Goal: Task Accomplishment & Management: Manage account settings

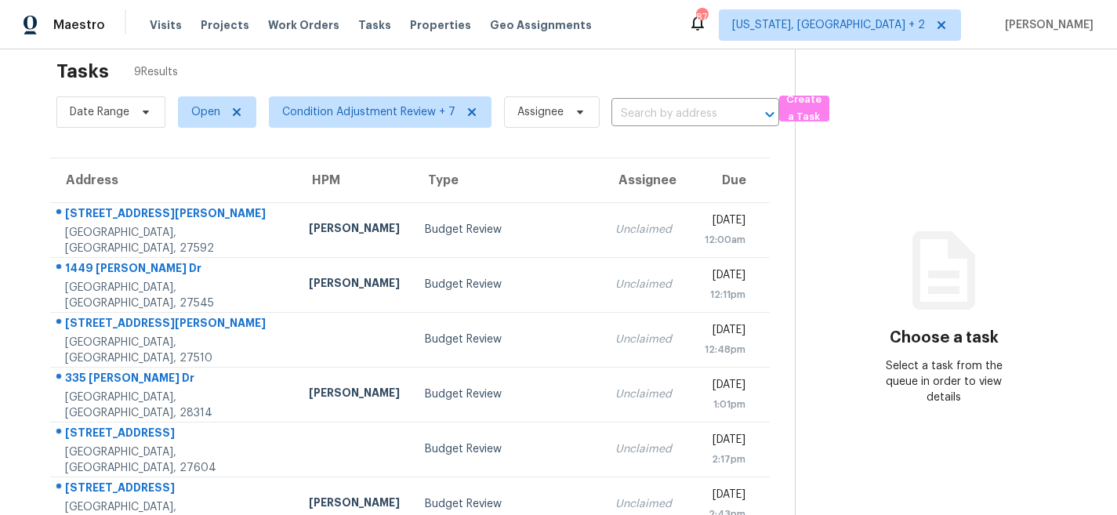
scroll to position [46, 0]
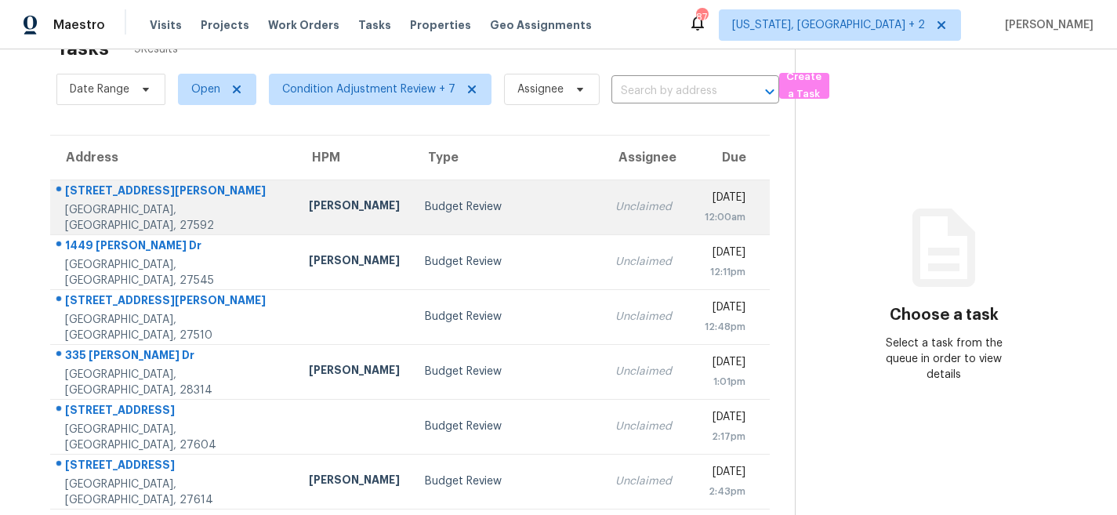
click at [425, 202] on div "Budget Review" at bounding box center [507, 207] width 165 height 16
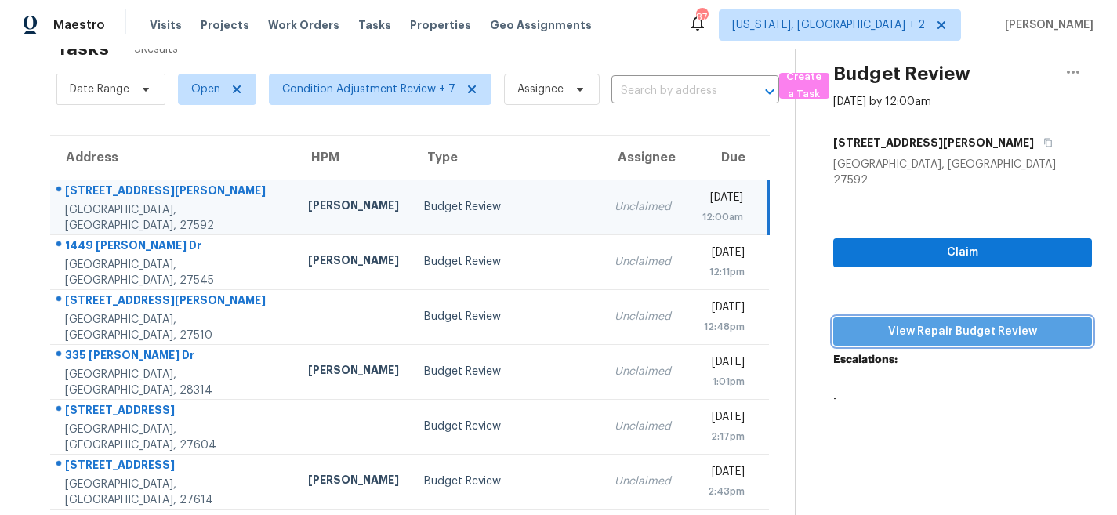
click at [980, 322] on span "View Repair Budget Review" at bounding box center [963, 332] width 234 height 20
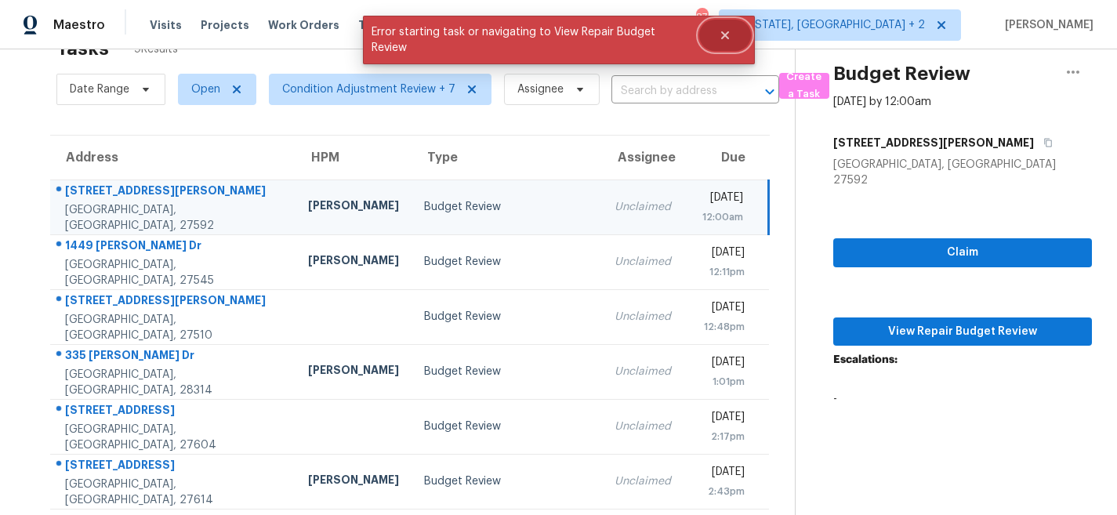
click at [724, 35] on icon "Close" at bounding box center [724, 35] width 8 height 8
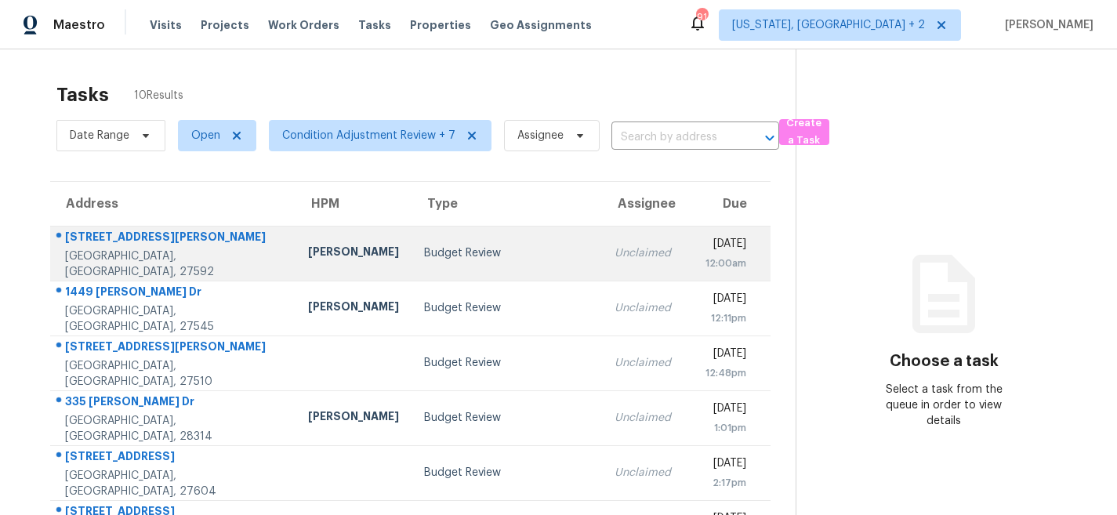
click at [424, 256] on div "Budget Review" at bounding box center [506, 253] width 165 height 16
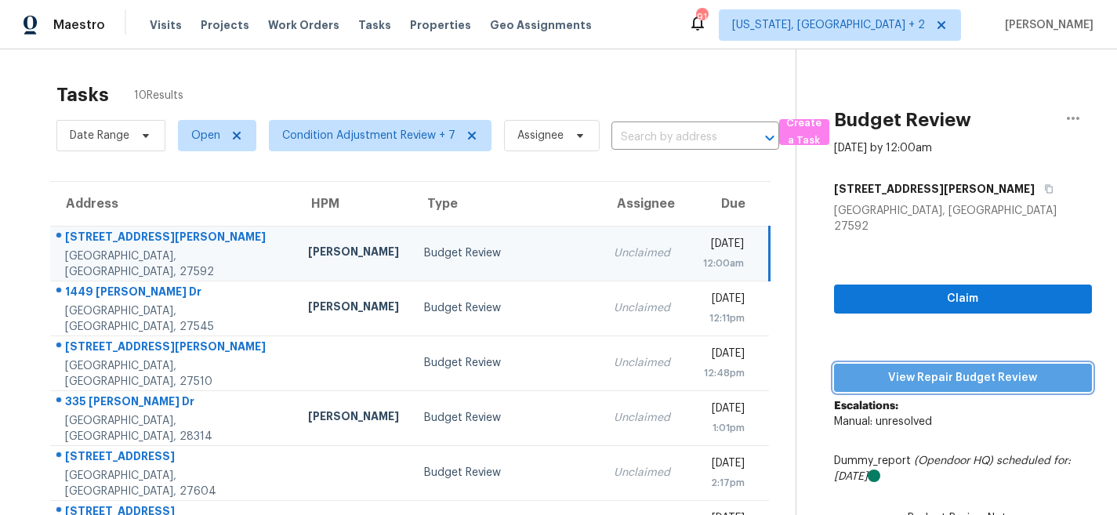
click at [947, 368] on span "View Repair Budget Review" at bounding box center [962, 378] width 233 height 20
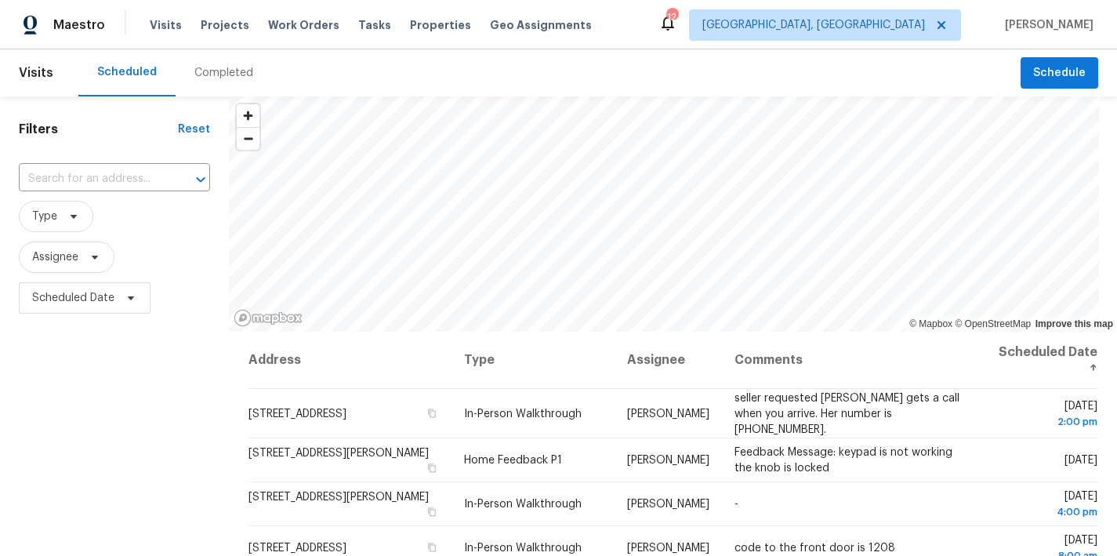
scroll to position [697, 0]
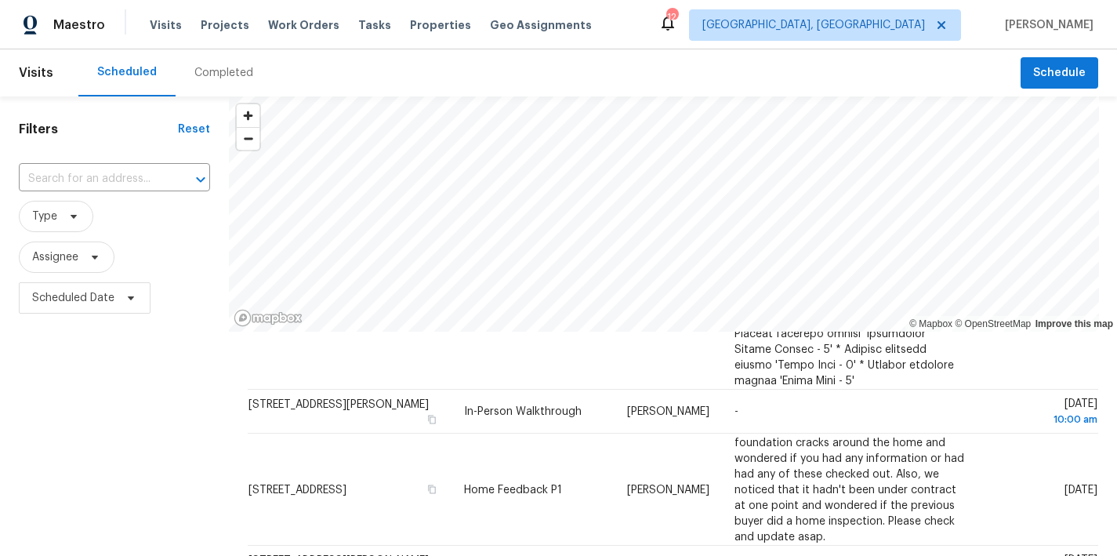
click at [675, 30] on div "Maestro Visits Projects Work Orders Tasks Properties Geo Assignments 12 Richmon…" at bounding box center [558, 24] width 1117 height 49
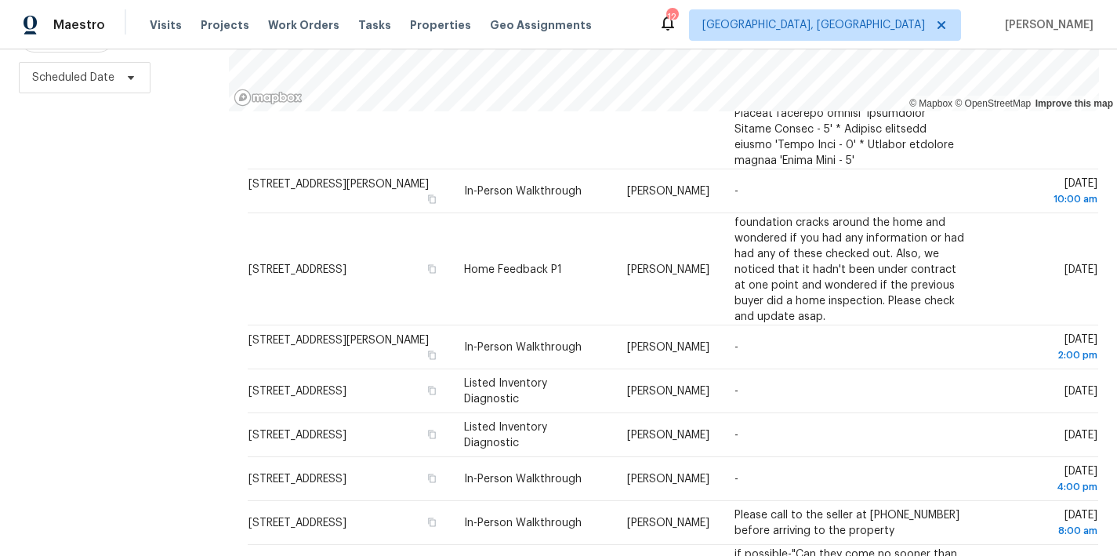
scroll to position [0, 0]
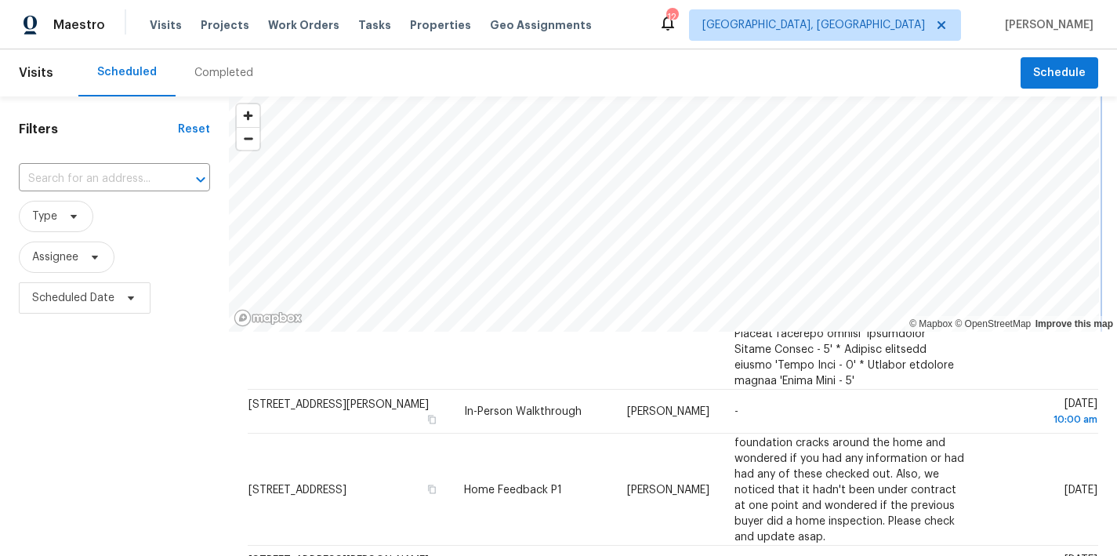
click at [650, 77] on div "Visits Scheduled Completed Schedule Filters Reset ​ Type Assignee Scheduled Dat…" at bounding box center [558, 302] width 1117 height 506
click at [646, 95] on div "Visits Scheduled Completed Schedule Filters Reset ​ Type Assignee Scheduled Dat…" at bounding box center [558, 302] width 1117 height 506
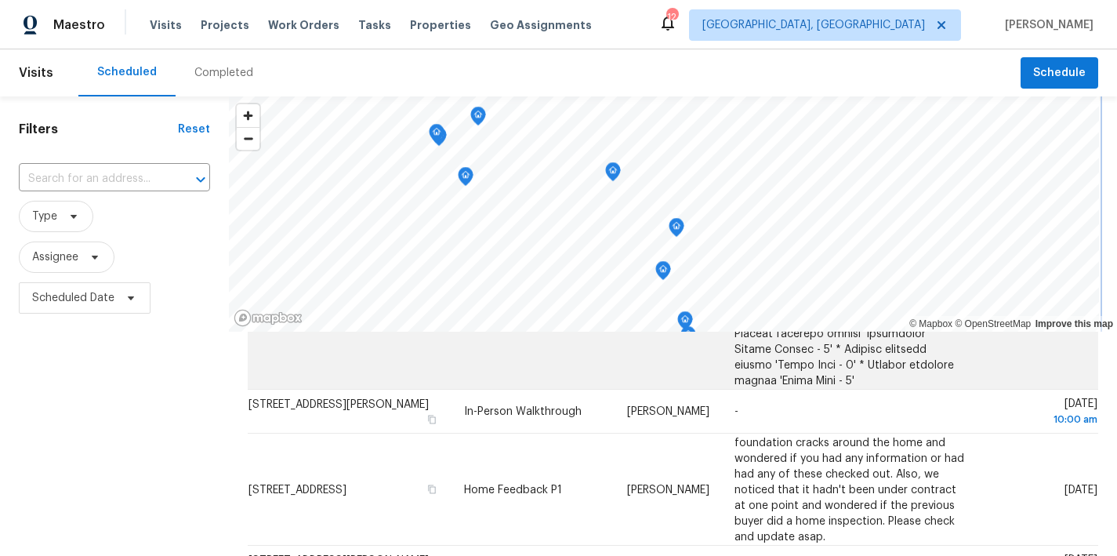
click at [741, 340] on div "© Mapbox © OpenStreetMap Improve this map Address Type Assignee Comments Schedu…" at bounding box center [673, 435] width 888 height 679
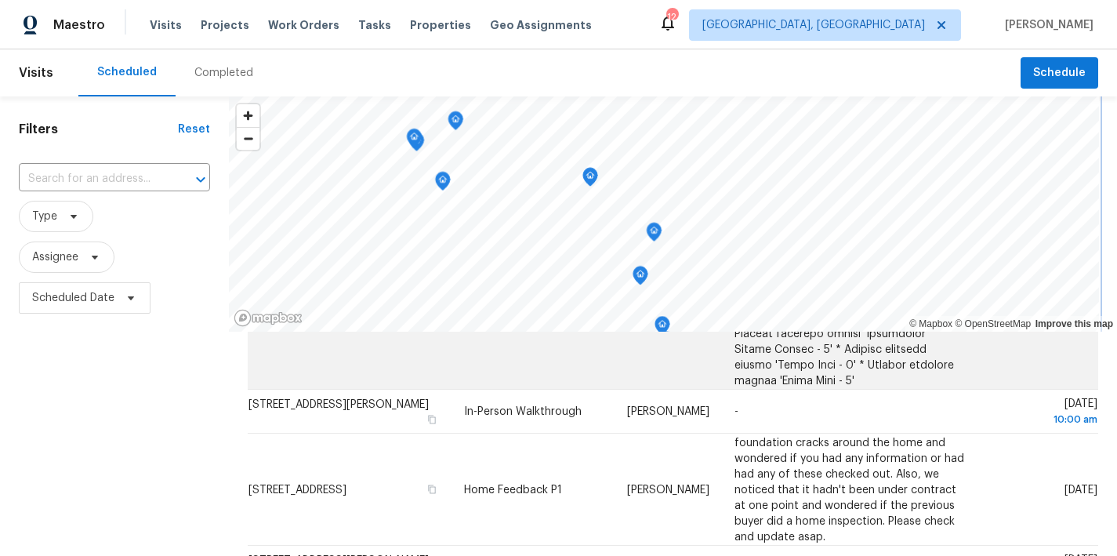
click at [757, 331] on div "© Mapbox © OpenStreetMap Improve this map Address Type Assignee Comments Schedu…" at bounding box center [673, 435] width 888 height 679
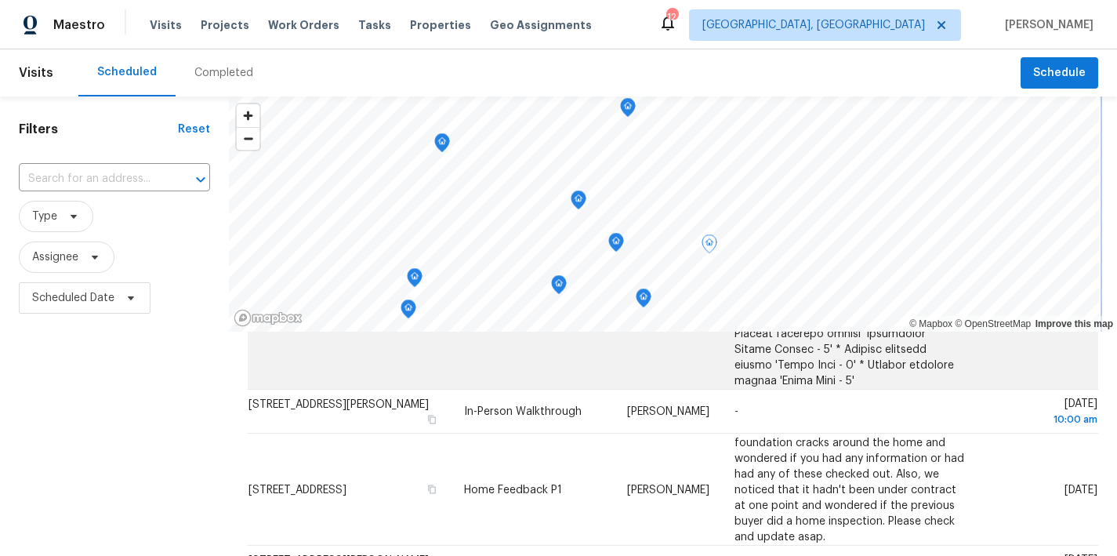
click at [790, 364] on div "© Mapbox © OpenStreetMap Improve this map Address Type Assignee Comments Schedu…" at bounding box center [673, 435] width 888 height 679
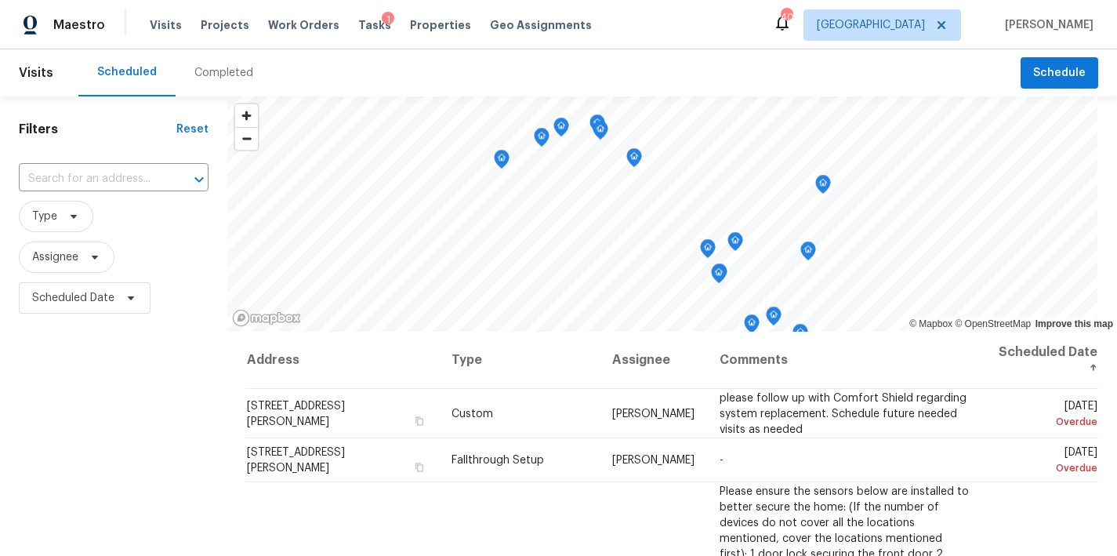
click at [614, 27] on div "Maestro Visits Projects Work Orders Tasks 1 Properties Geo Assignments 40 Ralei…" at bounding box center [558, 24] width 1117 height 49
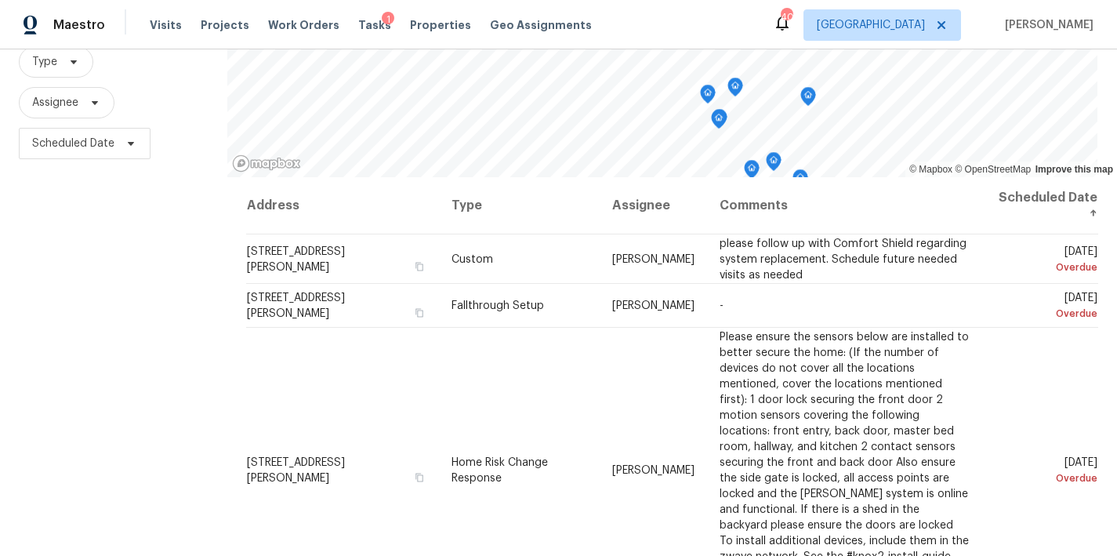
scroll to position [232, 0]
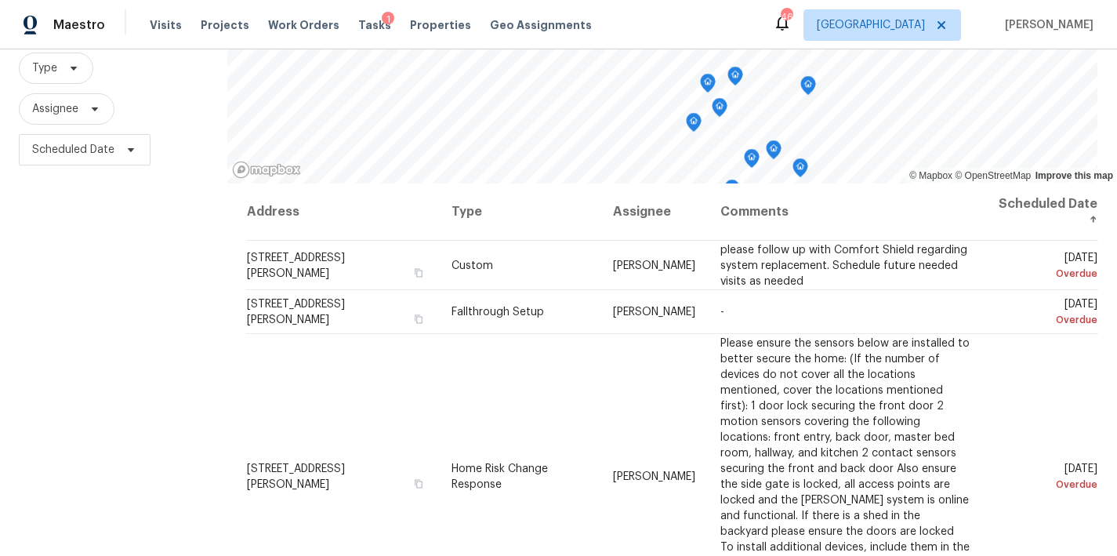
scroll to position [172, 0]
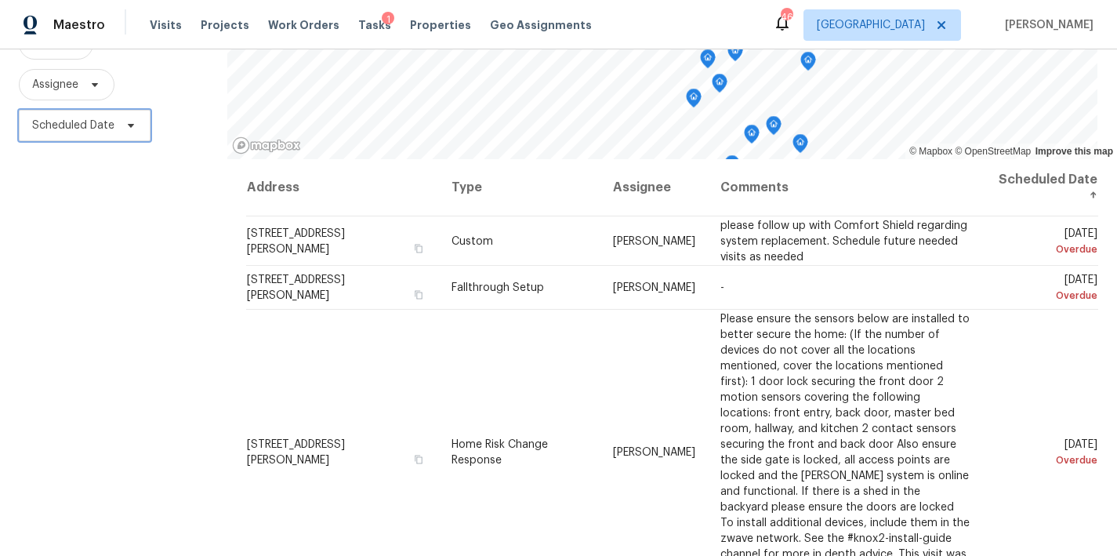
click at [73, 128] on span "Scheduled Date" at bounding box center [73, 126] width 82 height 16
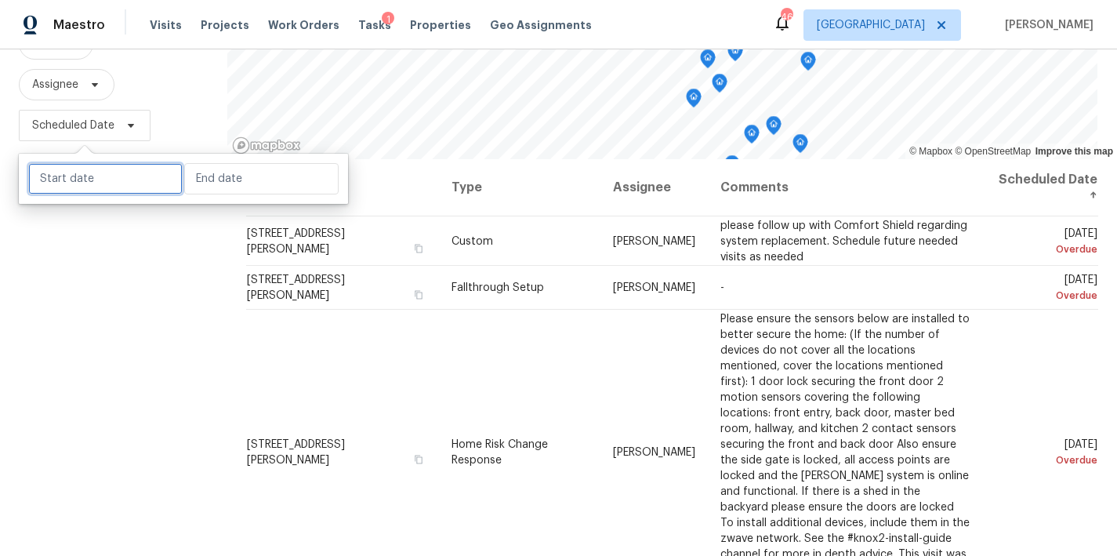
click at [78, 167] on input "text" at bounding box center [105, 178] width 154 height 31
select select "7"
select select "2025"
select select "8"
select select "2025"
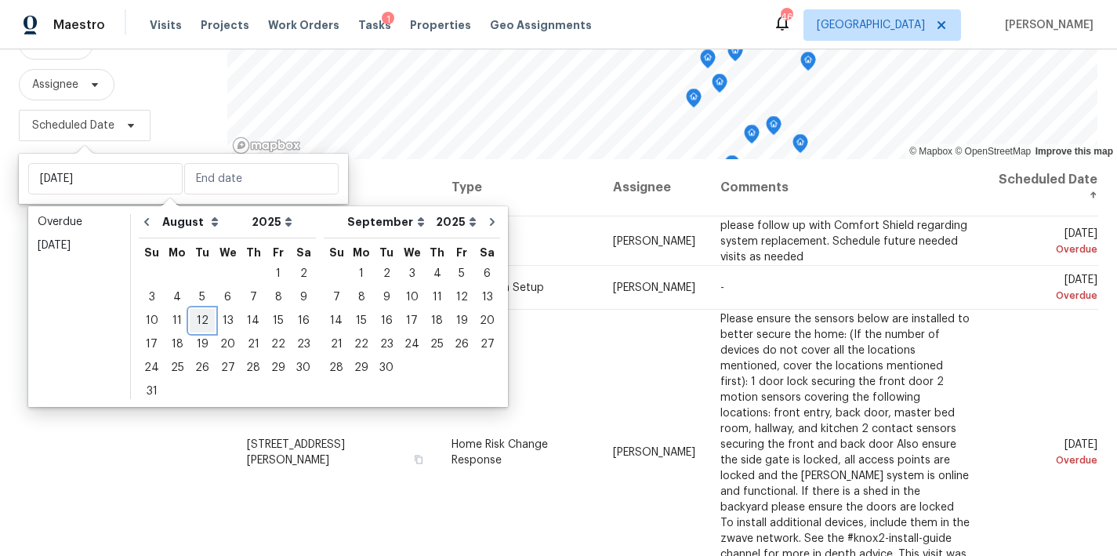
click at [190, 322] on div "12" at bounding box center [202, 321] width 25 height 22
type input "Tue, Aug 12"
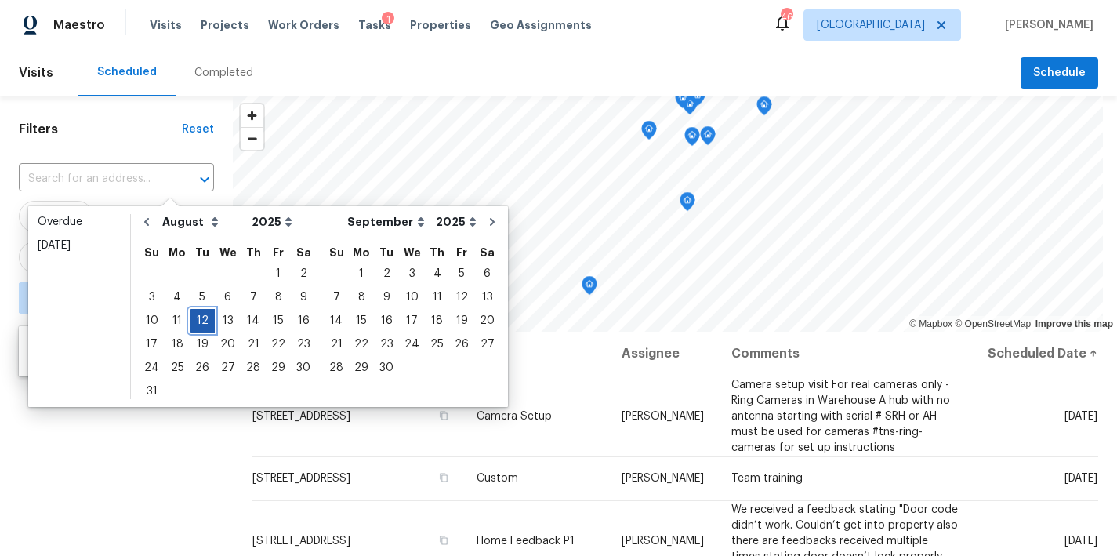
click at [193, 320] on div "12" at bounding box center [202, 321] width 25 height 22
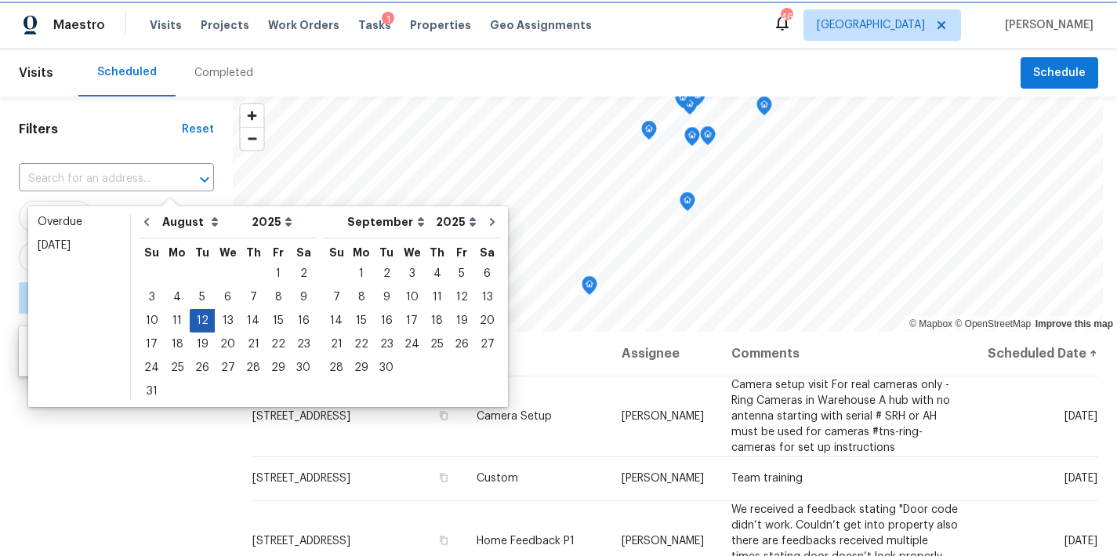
type input "Tue, Aug 12"
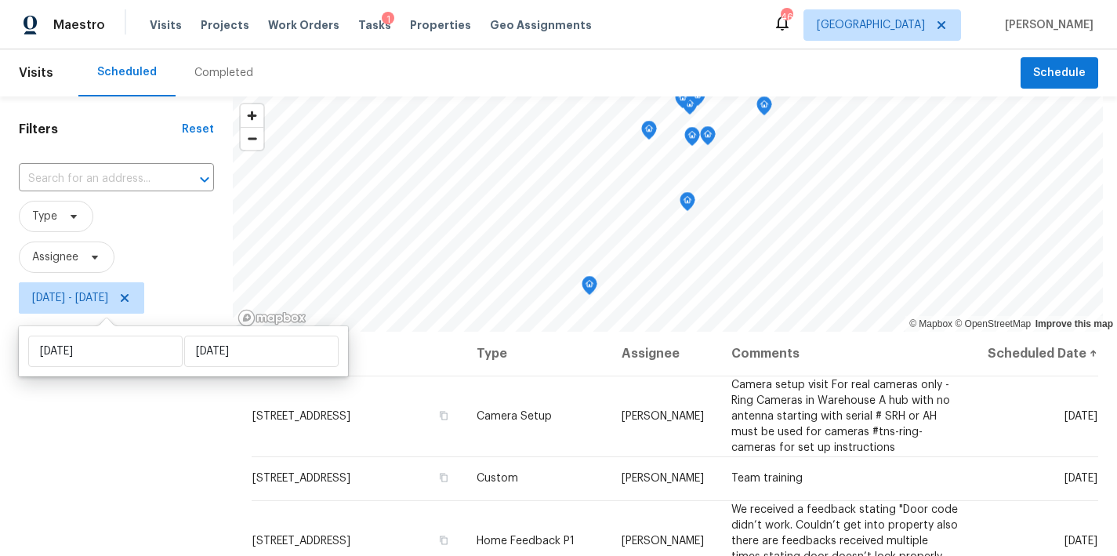
click at [89, 422] on div "Filters Reset ​ Type Assignee Tue, Aug 12 - Tue, Aug 12" at bounding box center [116, 435] width 233 height 679
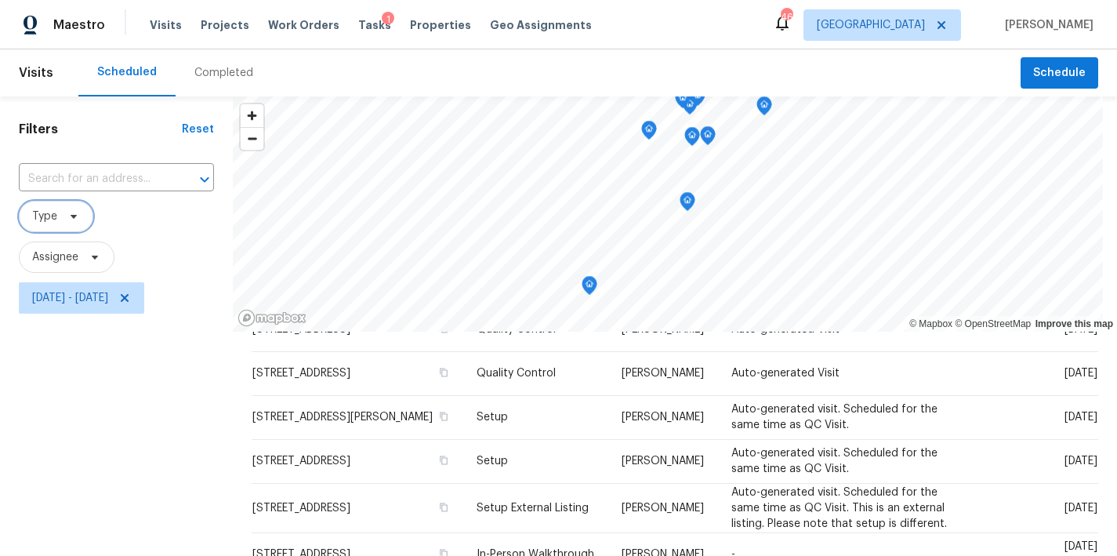
click at [53, 212] on span "Type" at bounding box center [44, 216] width 25 height 16
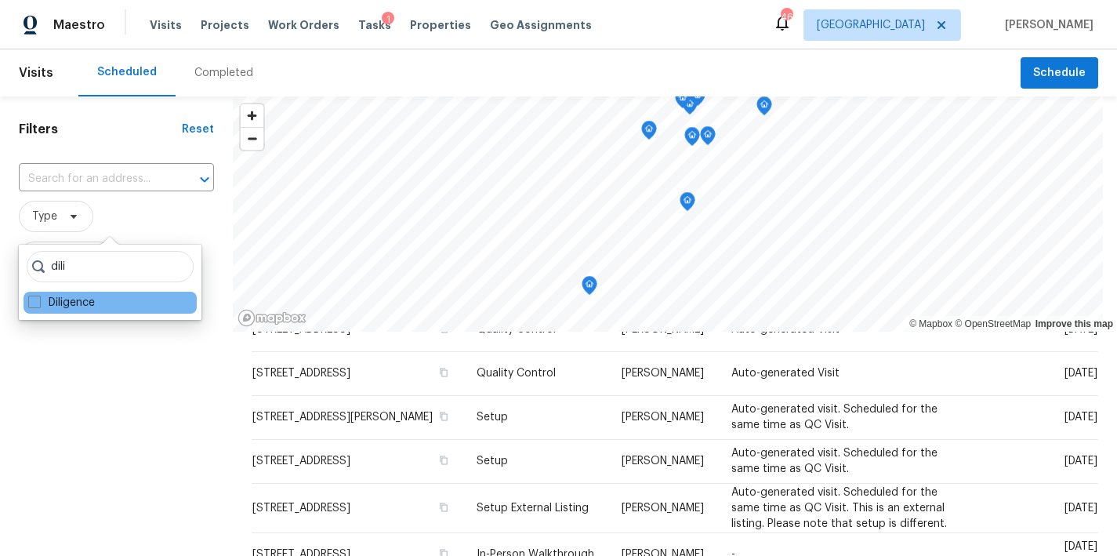
type input "dili"
click at [47, 294] on div "Diligence" at bounding box center [110, 303] width 173 height 22
click at [28, 302] on span at bounding box center [34, 301] width 13 height 13
click at [28, 302] on input "Diligence" at bounding box center [33, 300] width 10 height 10
checkbox input "true"
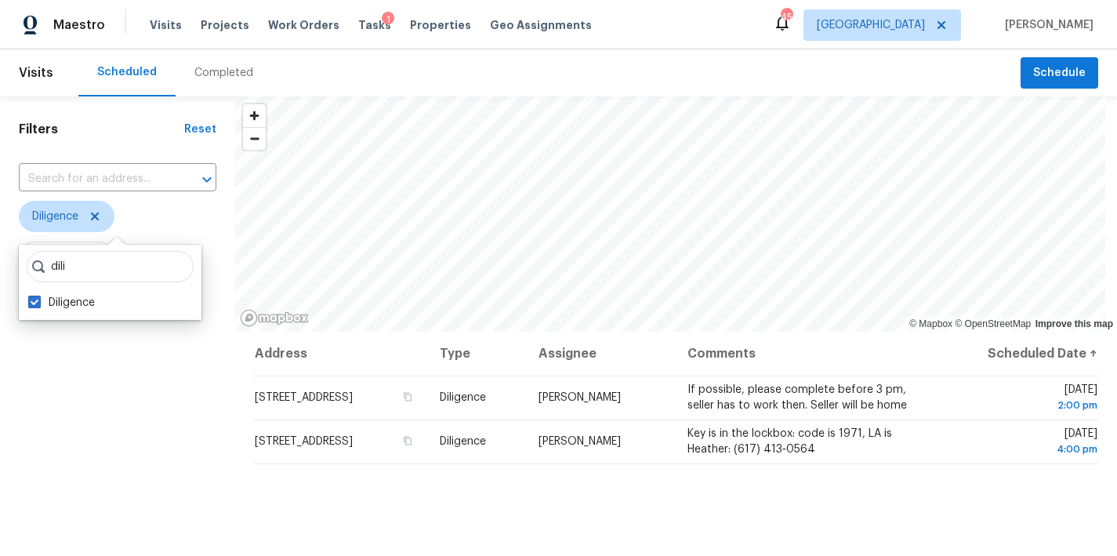
click at [115, 379] on div "Filters Reset ​ Diligence Assignee Tue, Aug 12 - Tue, Aug 12" at bounding box center [117, 435] width 235 height 679
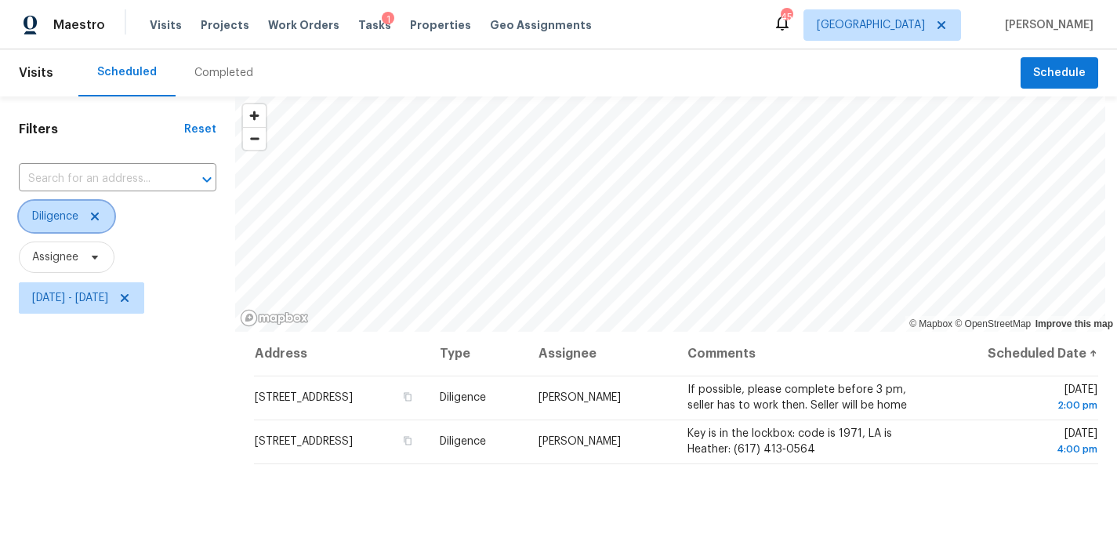
click at [63, 220] on span "Diligence" at bounding box center [55, 216] width 46 height 16
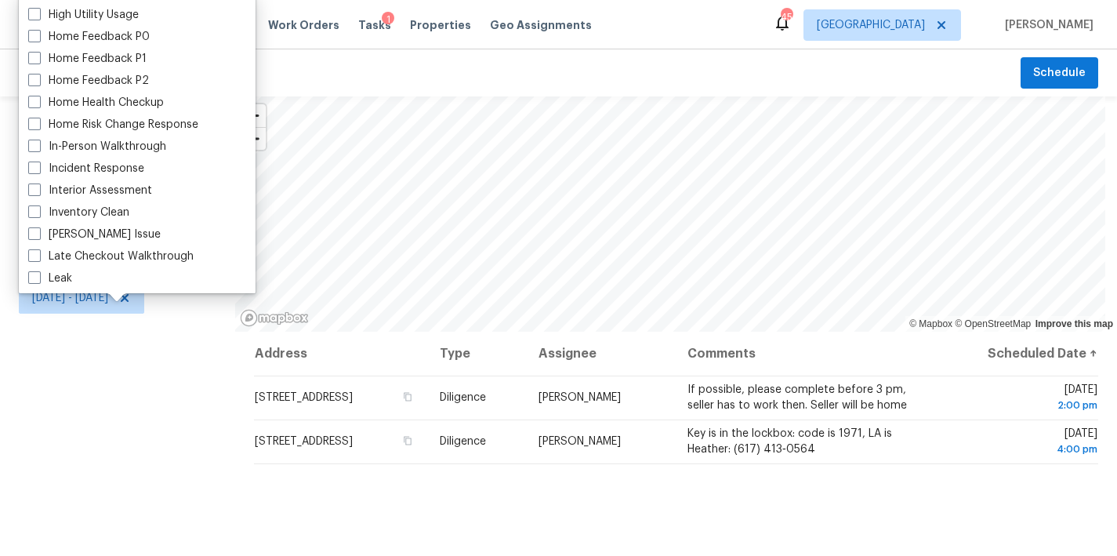
scroll to position [480, 0]
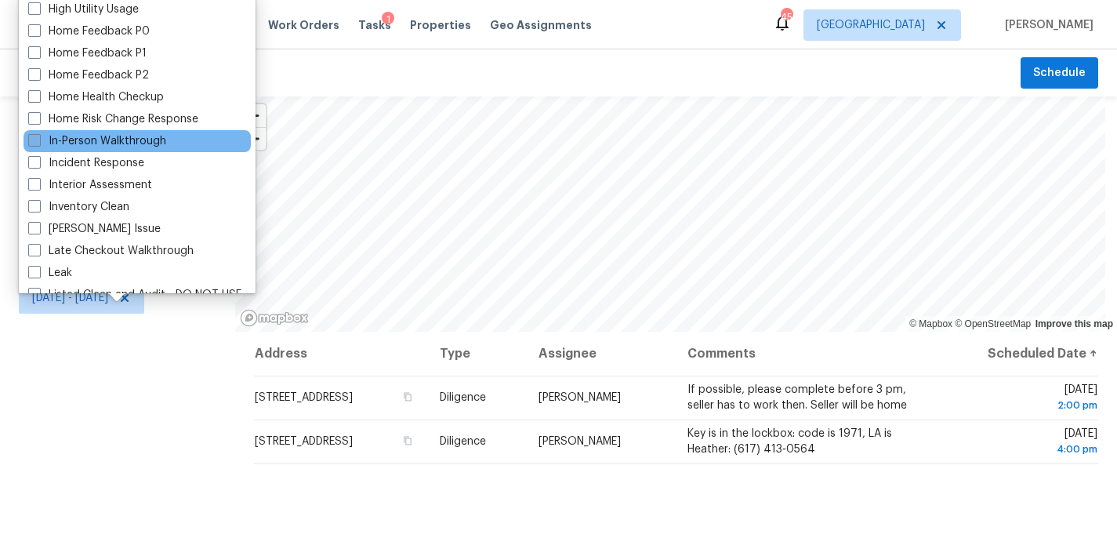
click at [62, 141] on label "In-Person Walkthrough" at bounding box center [97, 141] width 138 height 16
click at [38, 141] on input "In-Person Walkthrough" at bounding box center [33, 138] width 10 height 10
checkbox input "true"
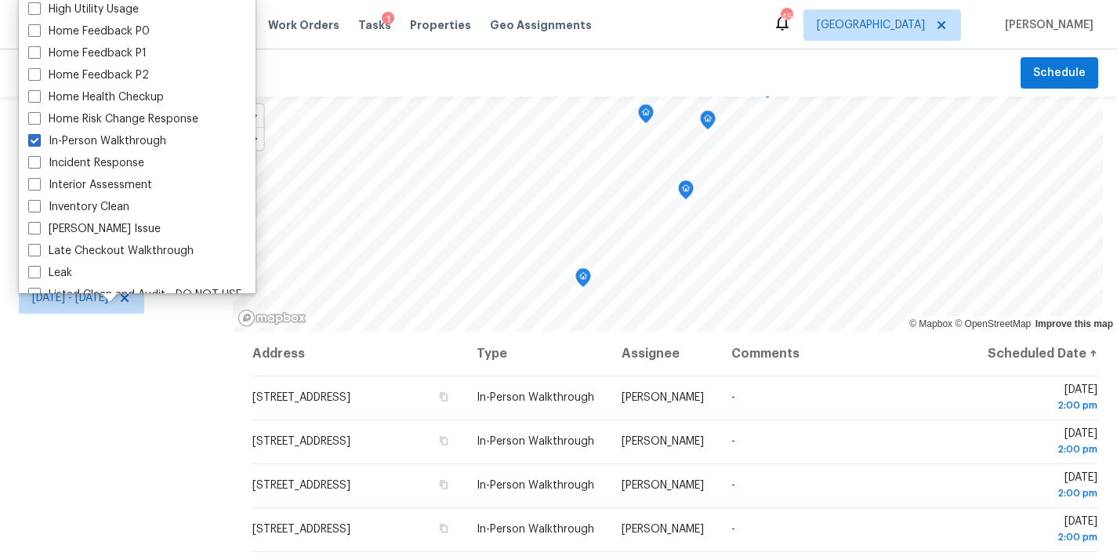
click at [84, 409] on div "Filters Reset ​ Diligence + 1 Assignee Tue, Aug 12 - Tue, Aug 12" at bounding box center [116, 435] width 233 height 679
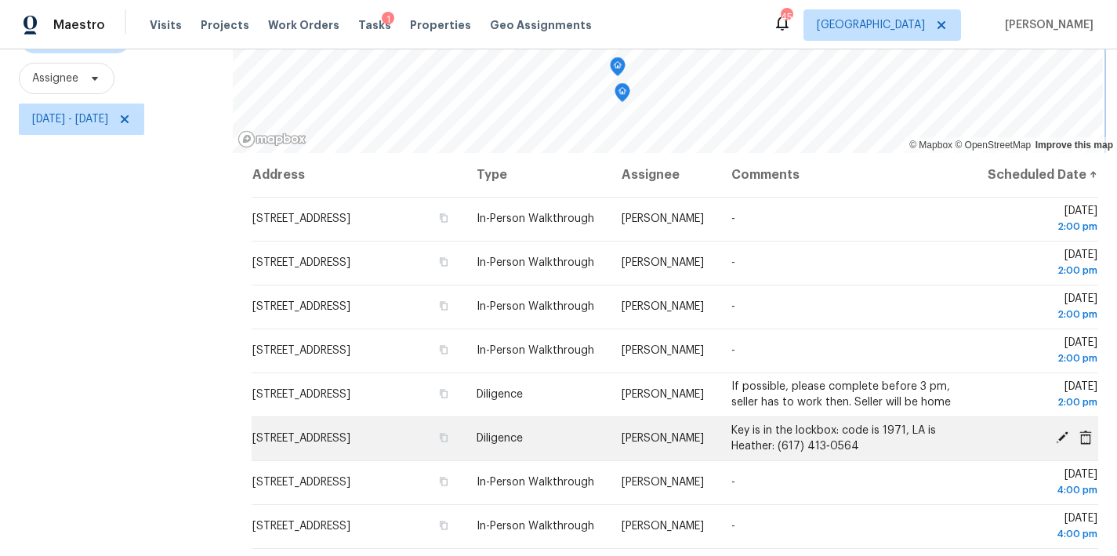
scroll to position [41, 0]
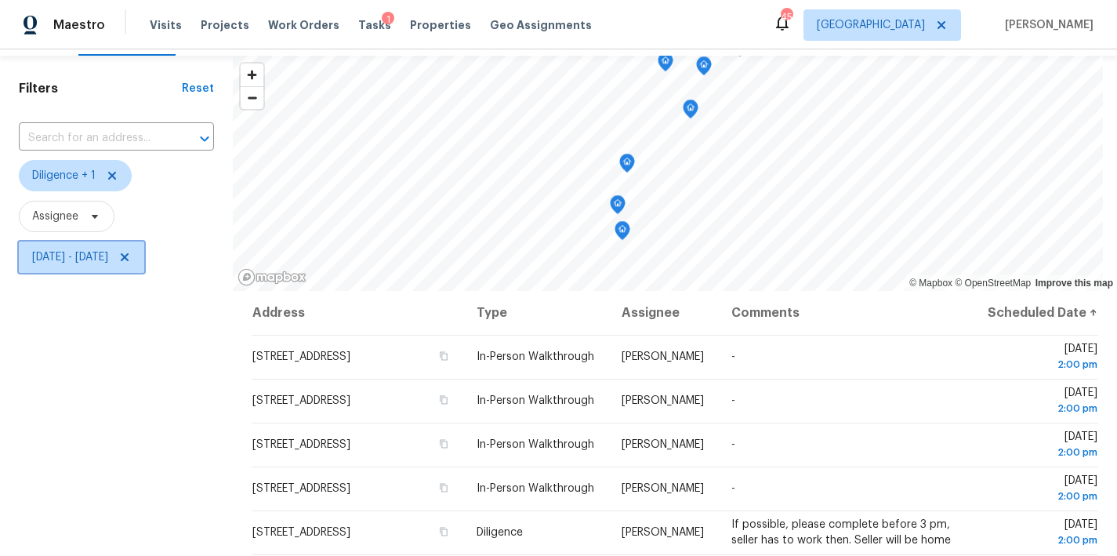
click at [94, 259] on span "Tue, Aug 12 - Tue, Aug 12" at bounding box center [70, 257] width 76 height 16
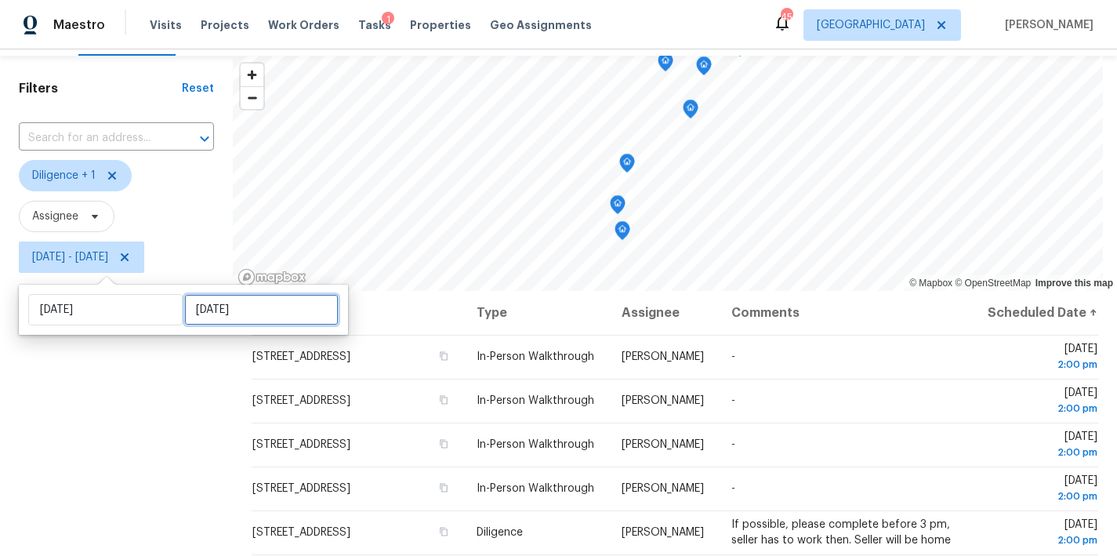
select select "7"
select select "2025"
select select "8"
select select "2025"
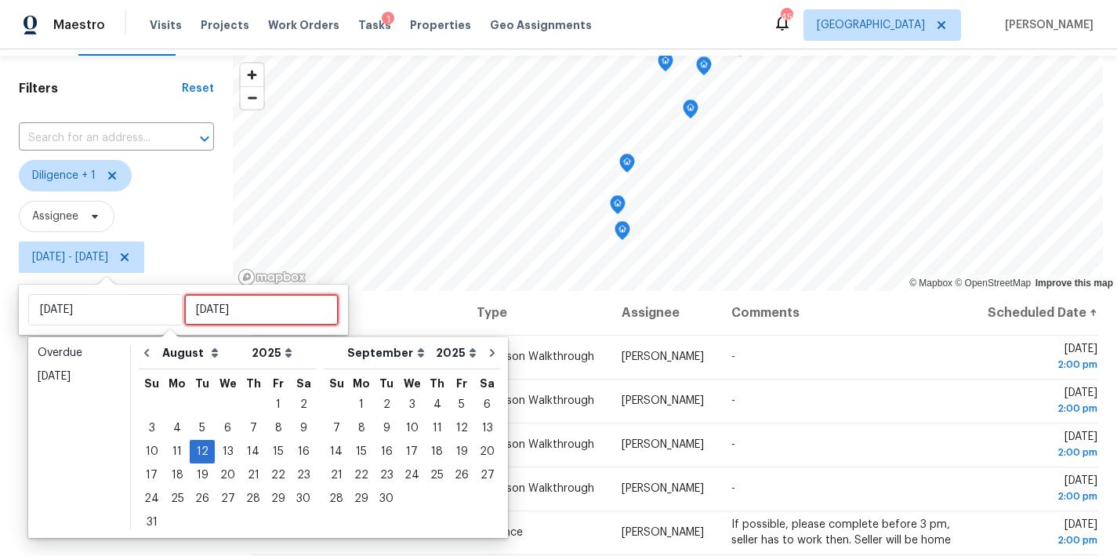
click at [218, 313] on input "Tue, Aug 12" at bounding box center [261, 309] width 154 height 31
type input "Wed, Aug 06"
type input "Tue, Aug 12"
click at [217, 449] on div "13" at bounding box center [228, 451] width 26 height 22
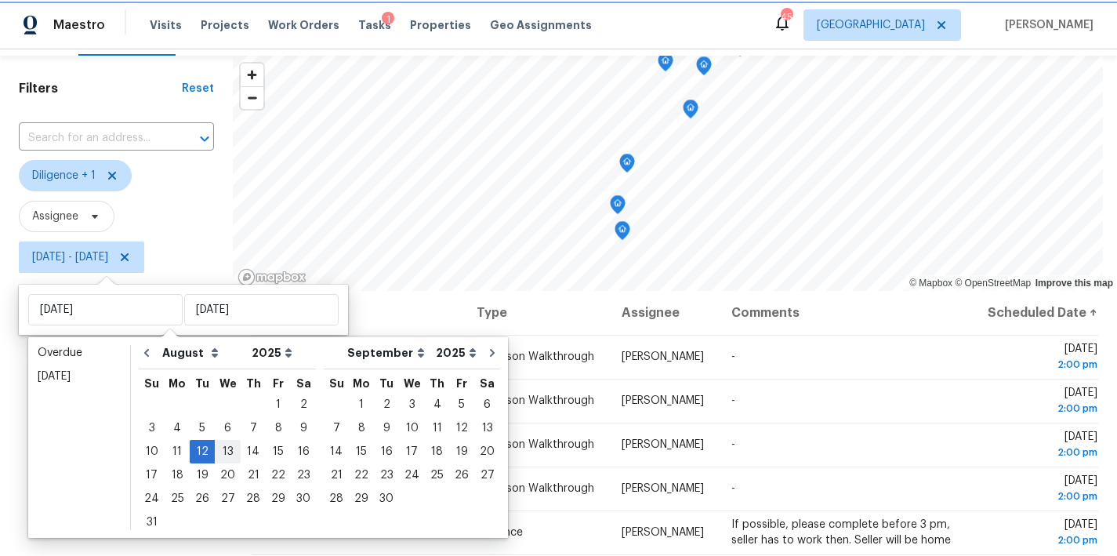
type input "Wed, Aug 13"
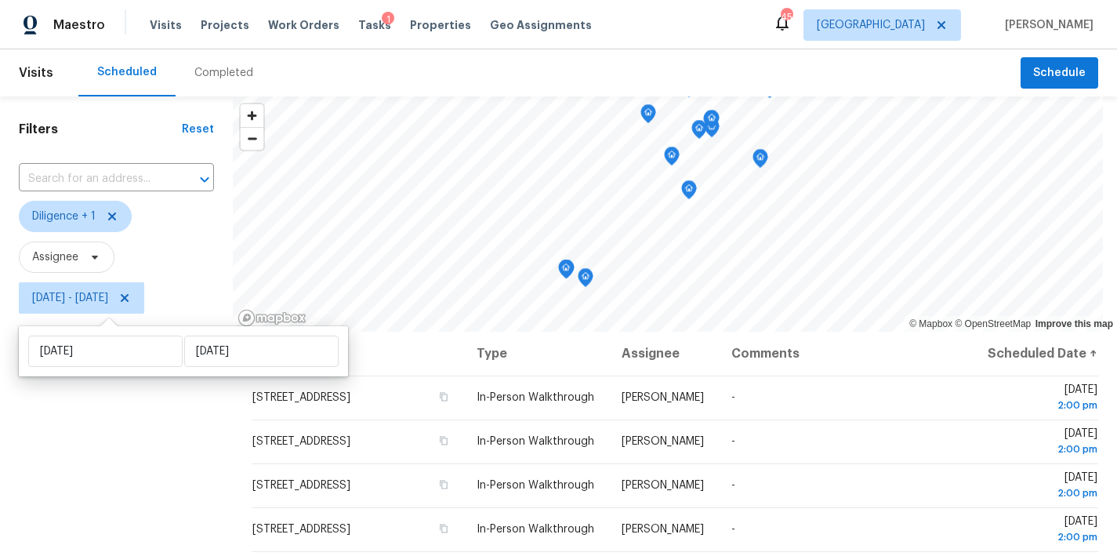
click at [74, 462] on div "Filters Reset ​ Diligence + 1 Assignee Tue, Aug 12 - Wed, Aug 13" at bounding box center [116, 435] width 233 height 679
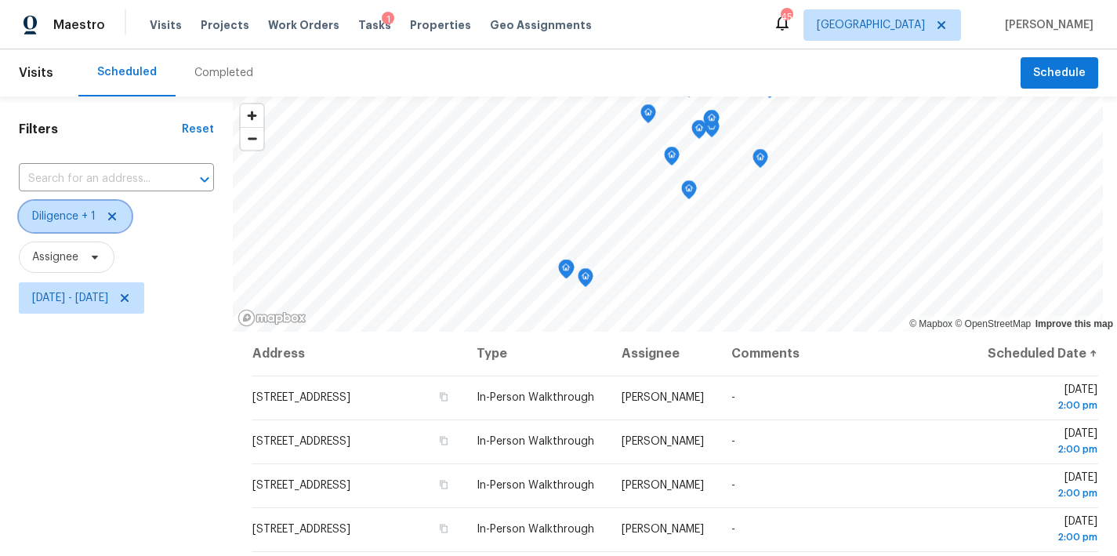
click at [114, 210] on icon at bounding box center [112, 216] width 13 height 13
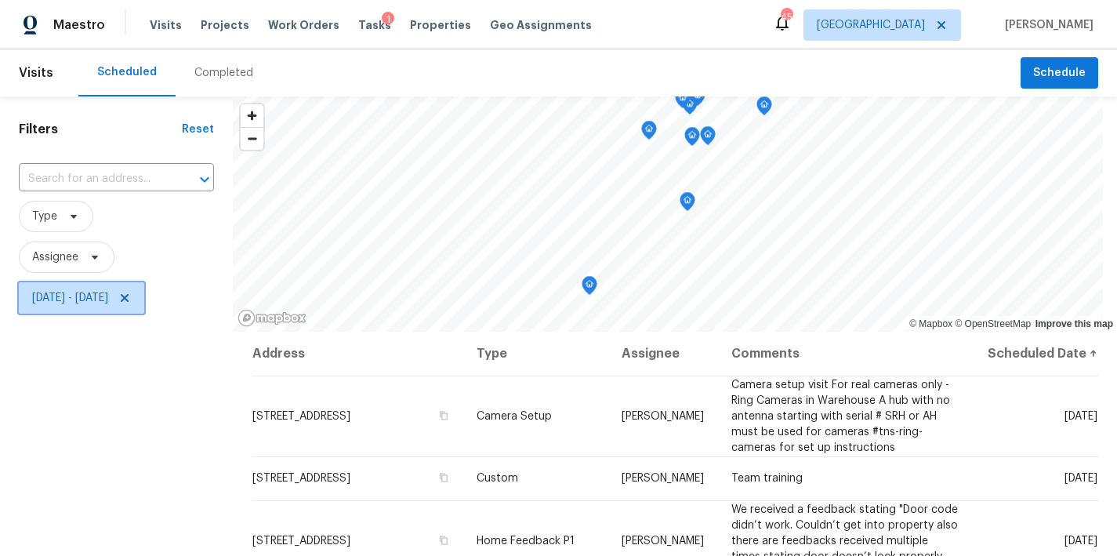
click at [129, 299] on icon at bounding box center [125, 298] width 8 height 8
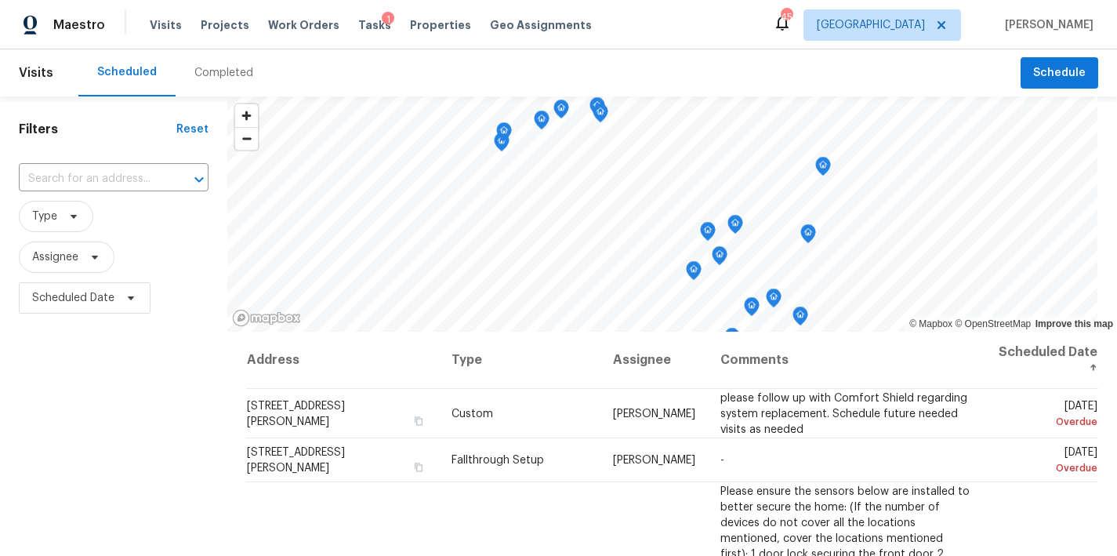
click at [184, 219] on span "Type" at bounding box center [114, 216] width 190 height 31
click at [52, 212] on span "Type" at bounding box center [44, 216] width 25 height 16
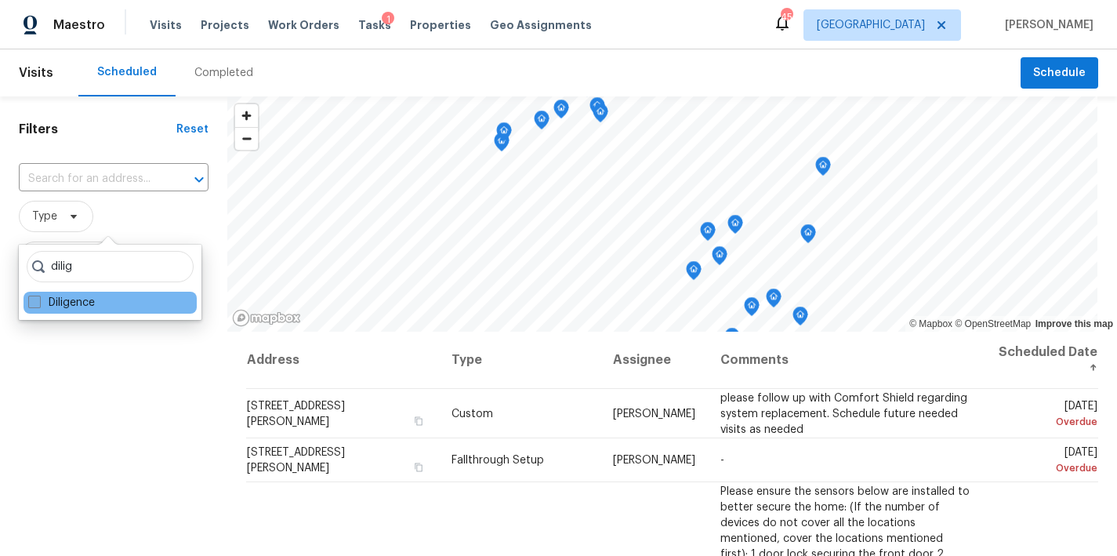
type input "dilig"
click at [67, 304] on label "Diligence" at bounding box center [61, 303] width 67 height 16
click at [38, 304] on input "Diligence" at bounding box center [33, 300] width 10 height 10
checkbox input "true"
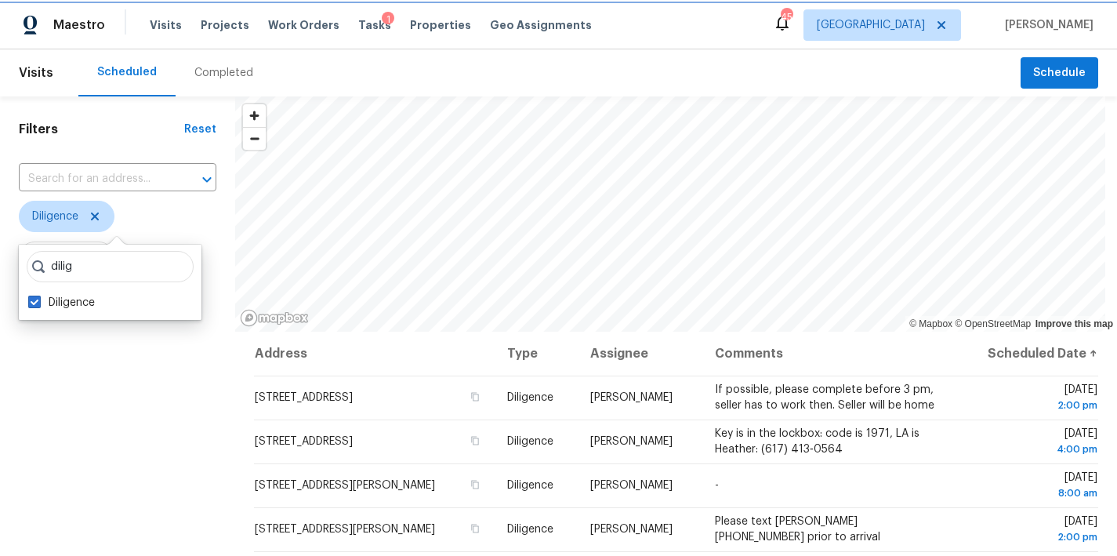
click at [61, 217] on span "Diligence" at bounding box center [55, 216] width 46 height 16
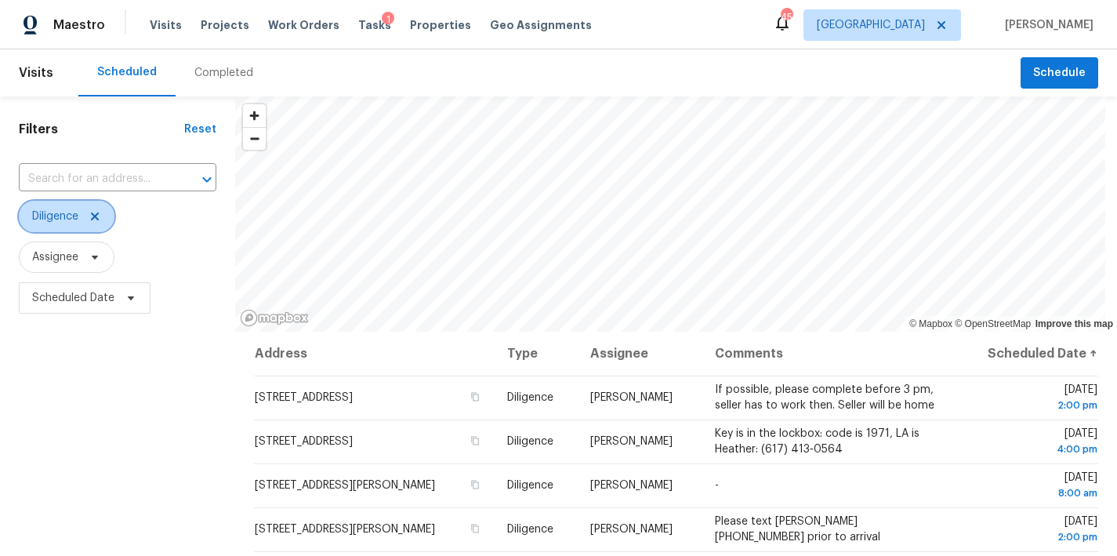
click at [60, 219] on span "Diligence" at bounding box center [55, 216] width 46 height 16
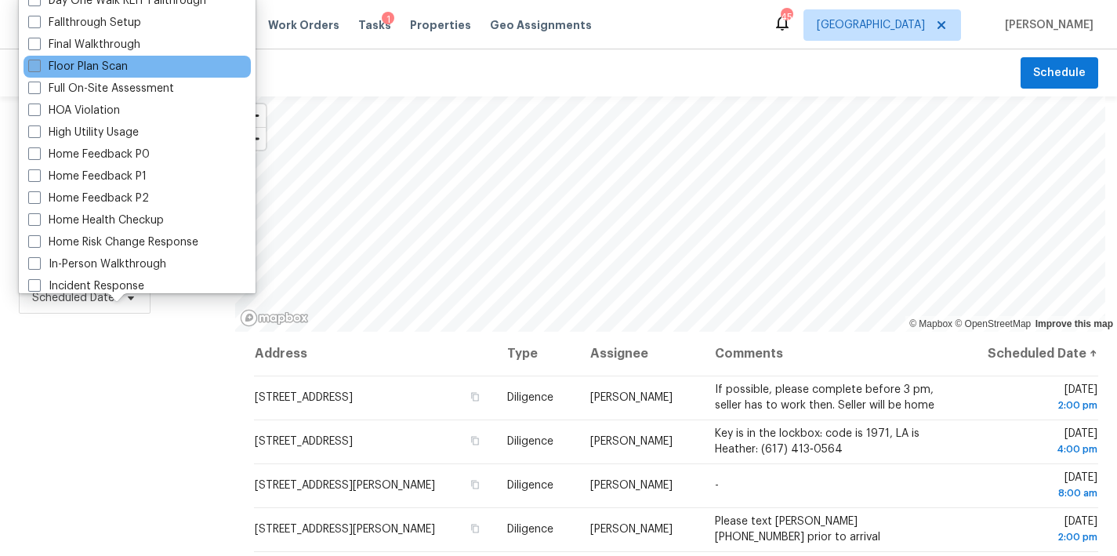
scroll to position [408, 0]
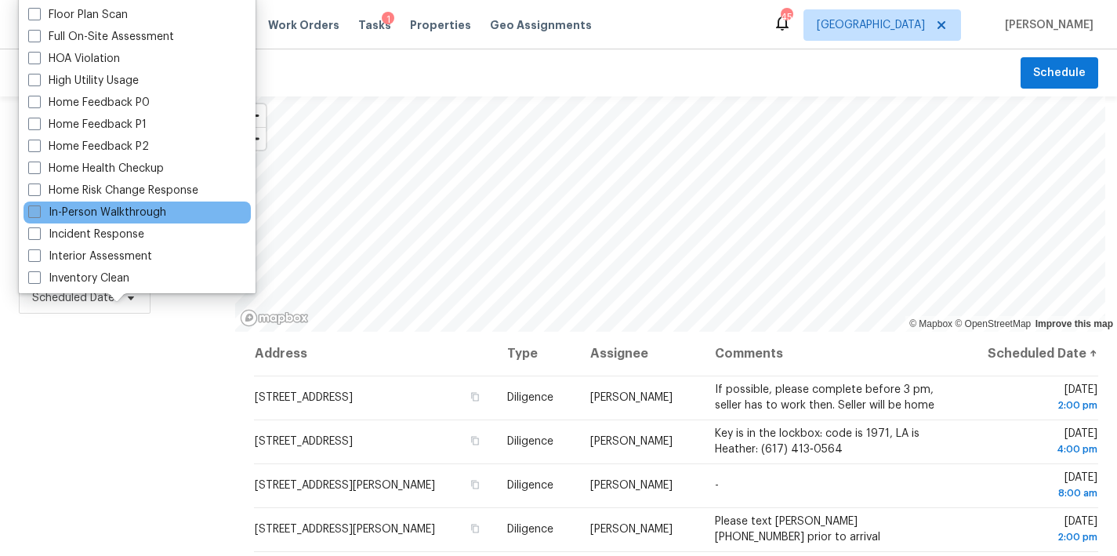
click at [57, 210] on label "In-Person Walkthrough" at bounding box center [97, 213] width 138 height 16
click at [38, 210] on input "In-Person Walkthrough" at bounding box center [33, 210] width 10 height 10
checkbox input "true"
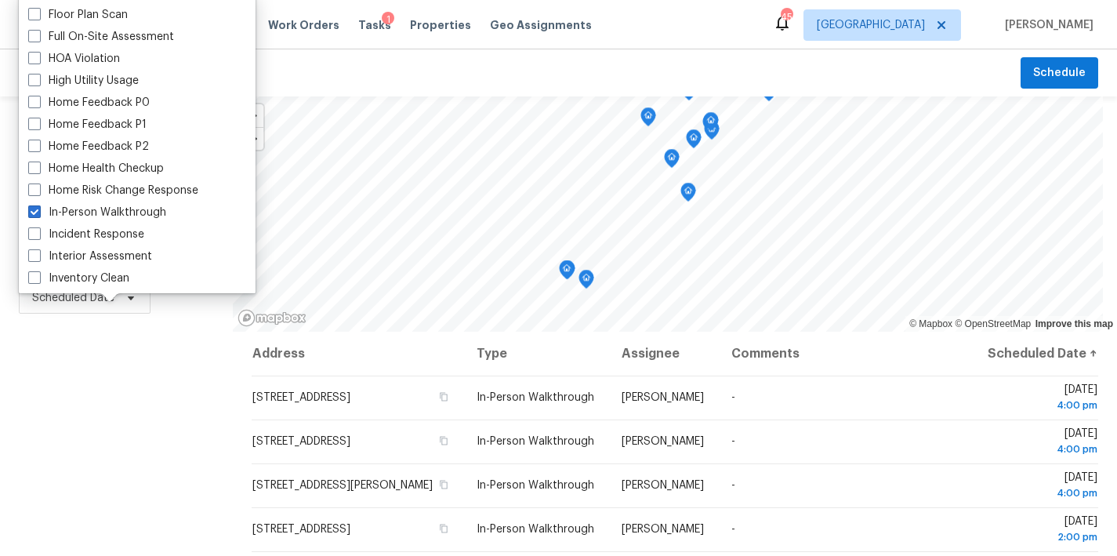
click at [57, 374] on div "Filters Reset ​ Diligence + 1 Assignee Scheduled Date" at bounding box center [116, 435] width 233 height 679
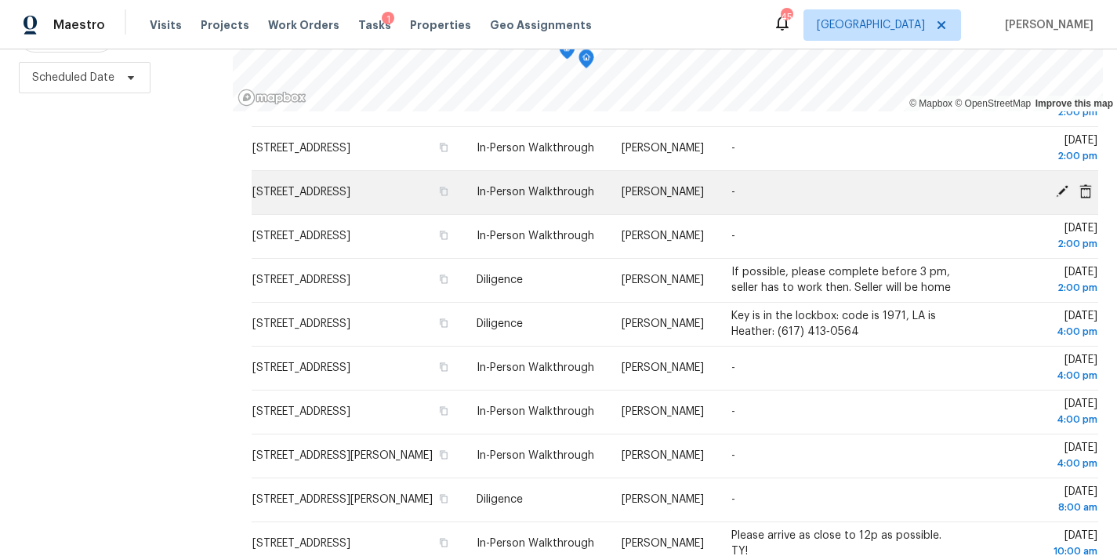
scroll to position [311, 0]
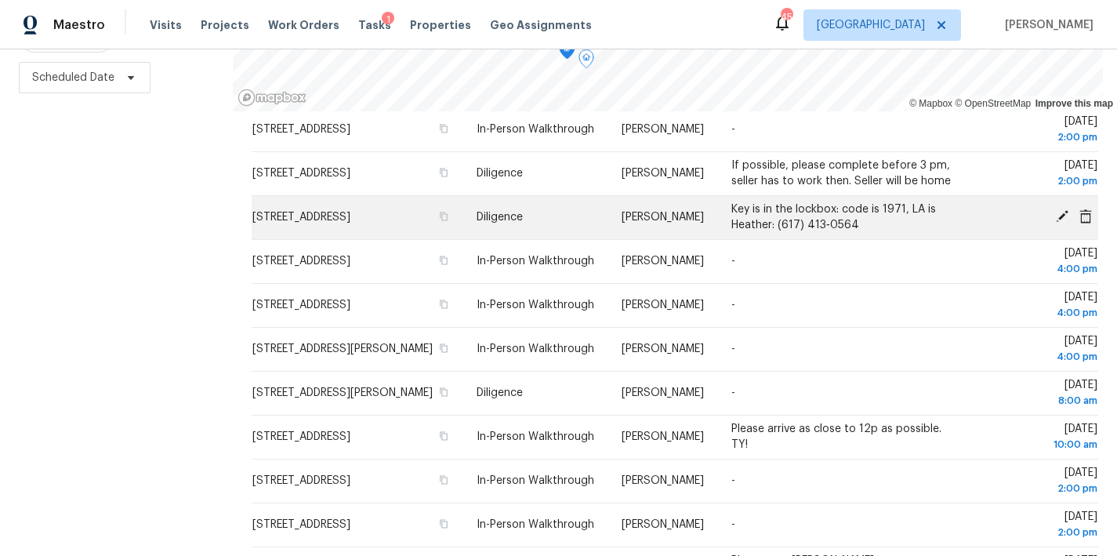
click at [1056, 216] on icon at bounding box center [1062, 216] width 13 height 13
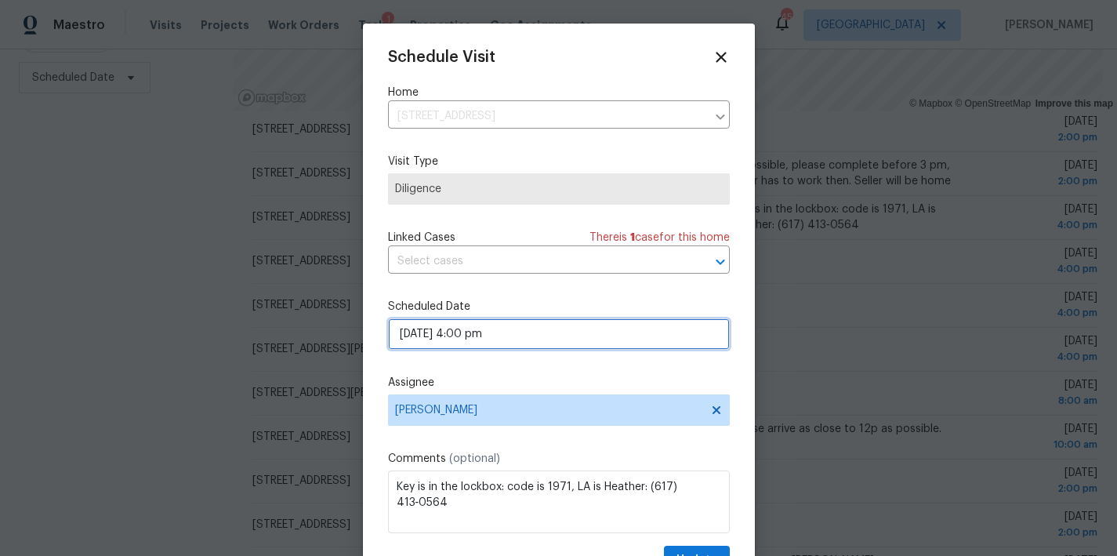
click at [497, 331] on input "08/12/2025 4:00 pm" at bounding box center [559, 333] width 342 height 31
select select "pm"
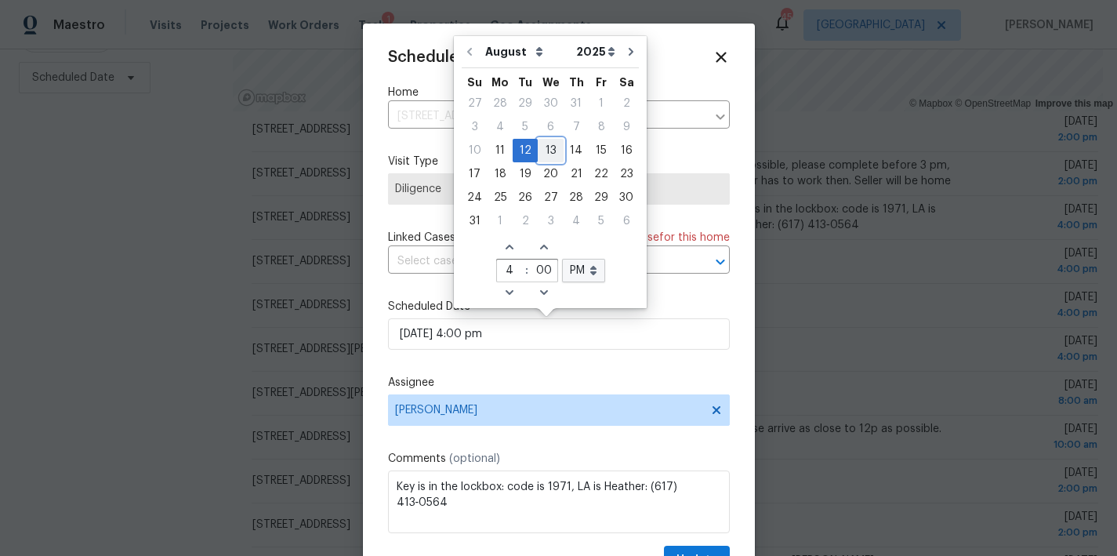
click at [544, 151] on div "13" at bounding box center [551, 150] width 26 height 22
type input "08/13/2025 4:00 pm"
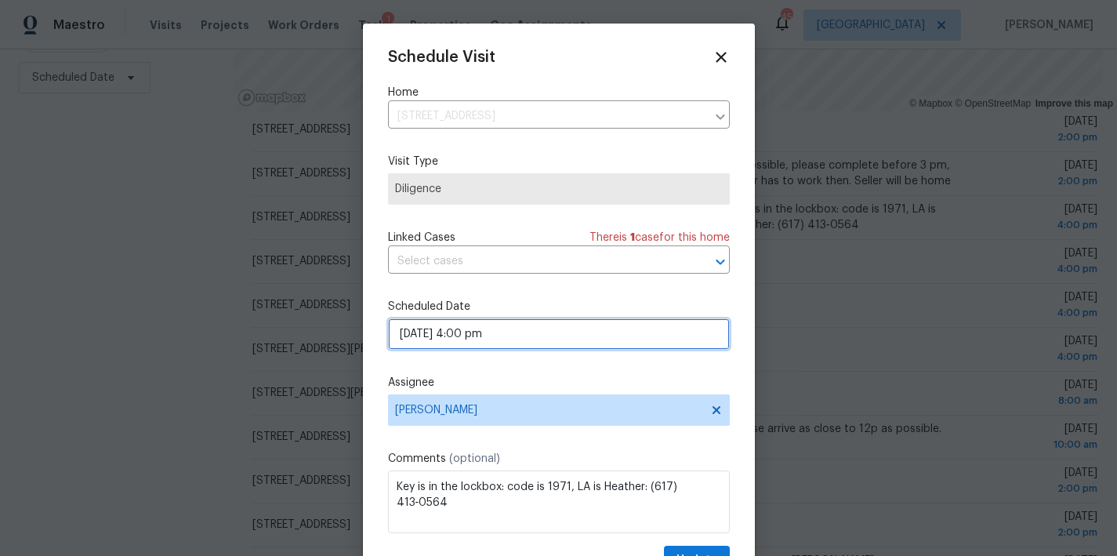
click at [498, 335] on input "08/13/2025 4:00 pm" at bounding box center [559, 333] width 342 height 31
select select "pm"
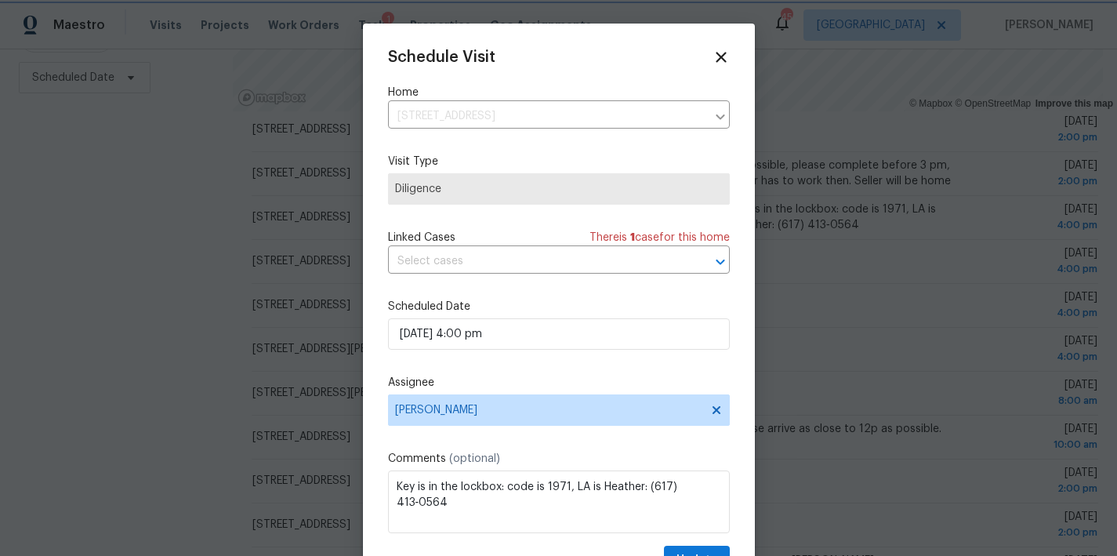
click at [567, 375] on div "Schedule Visit Home 42 British Ln, Cameron, NC 28326 ​ Visit Type Diligence Lin…" at bounding box center [559, 312] width 342 height 526
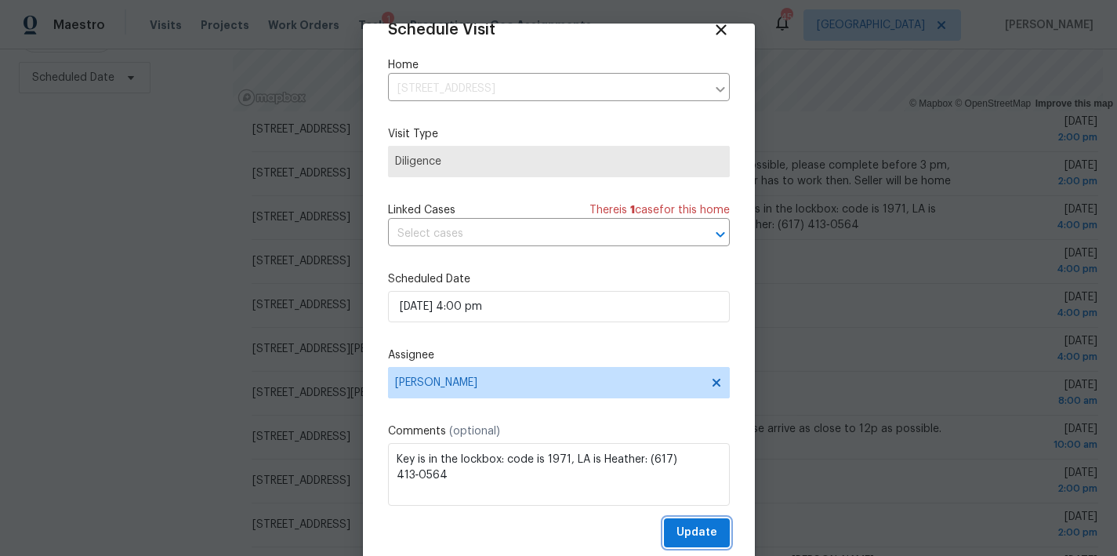
click at [690, 529] on span "Update" at bounding box center [696, 533] width 41 height 20
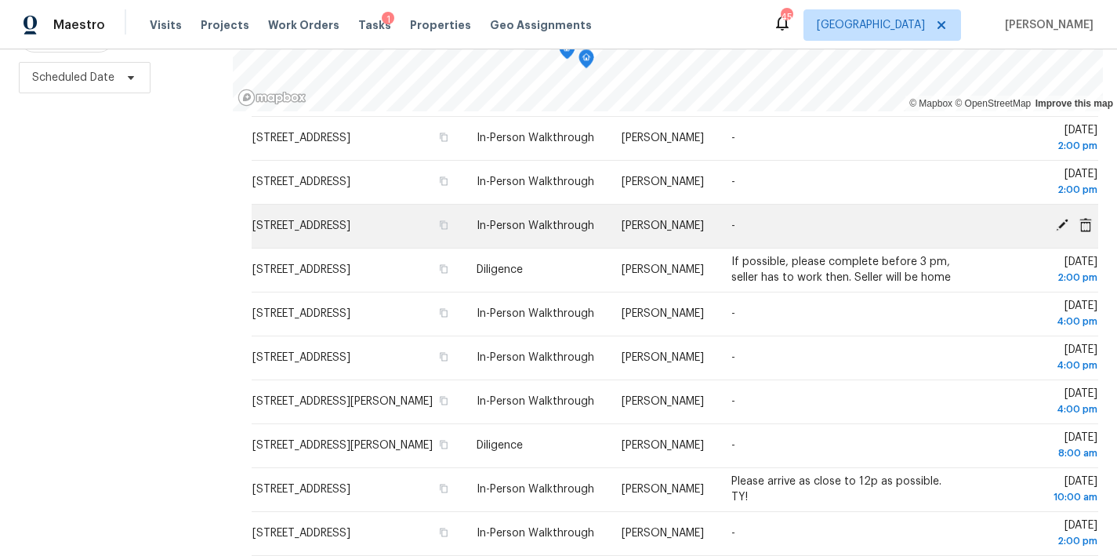
scroll to position [216, 0]
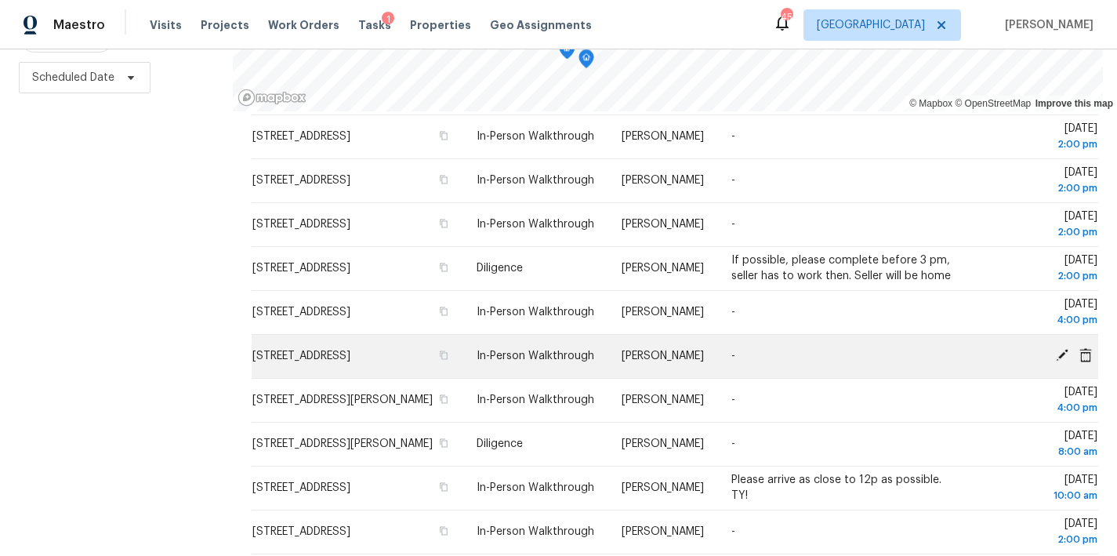
click at [1056, 355] on icon at bounding box center [1062, 355] width 13 height 13
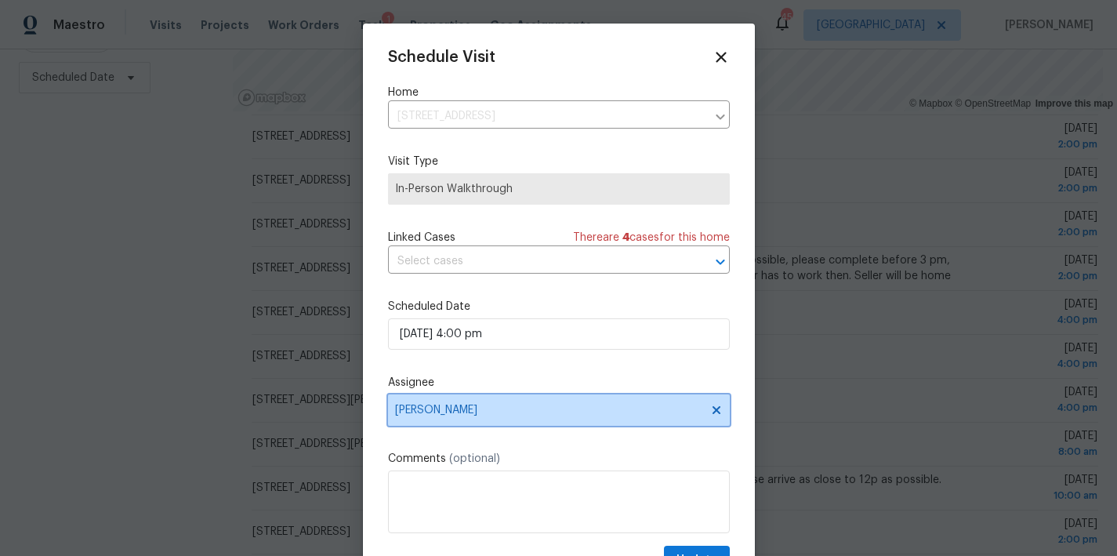
click at [437, 416] on span "Lee Privette" at bounding box center [548, 410] width 307 height 13
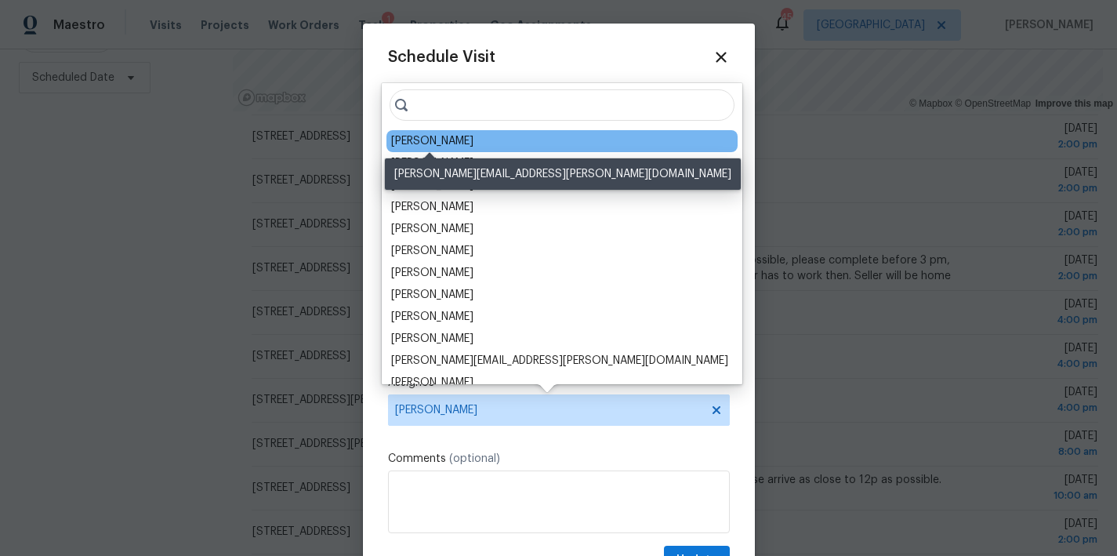
click at [426, 142] on div "Preston Sexton" at bounding box center [432, 141] width 82 height 16
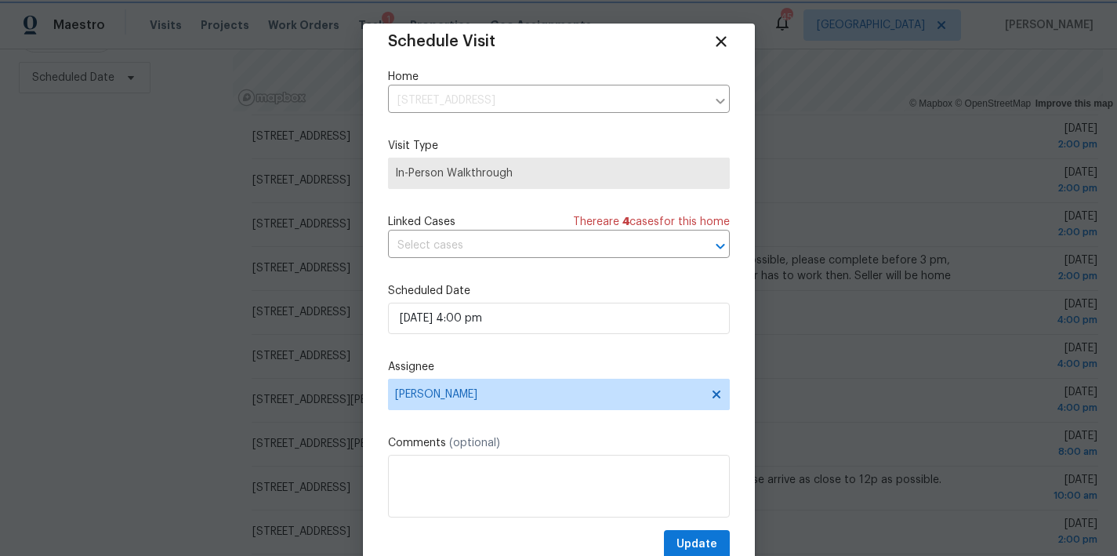
scroll to position [28, 0]
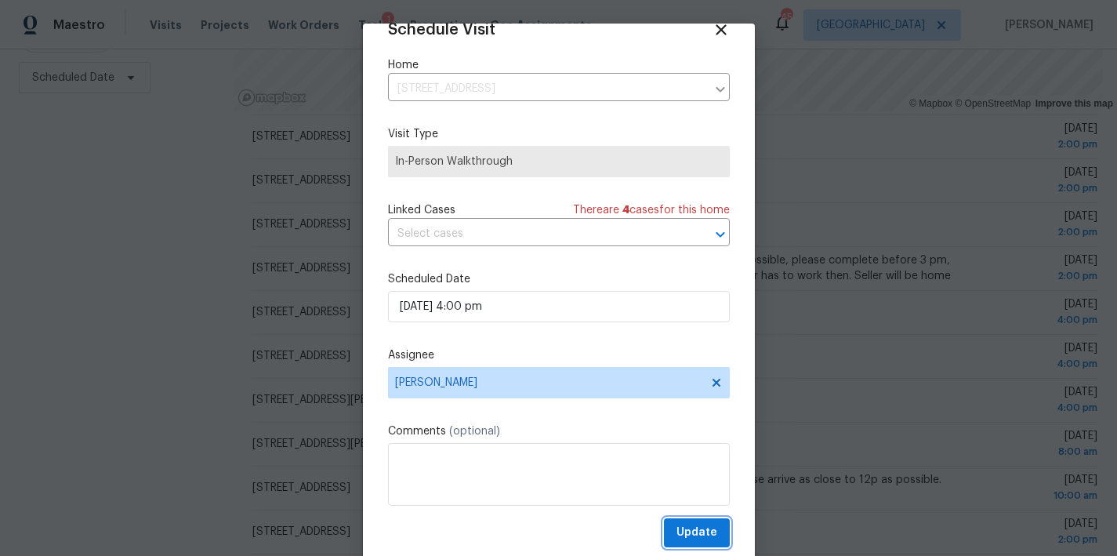
click at [681, 533] on span "Update" at bounding box center [696, 533] width 41 height 20
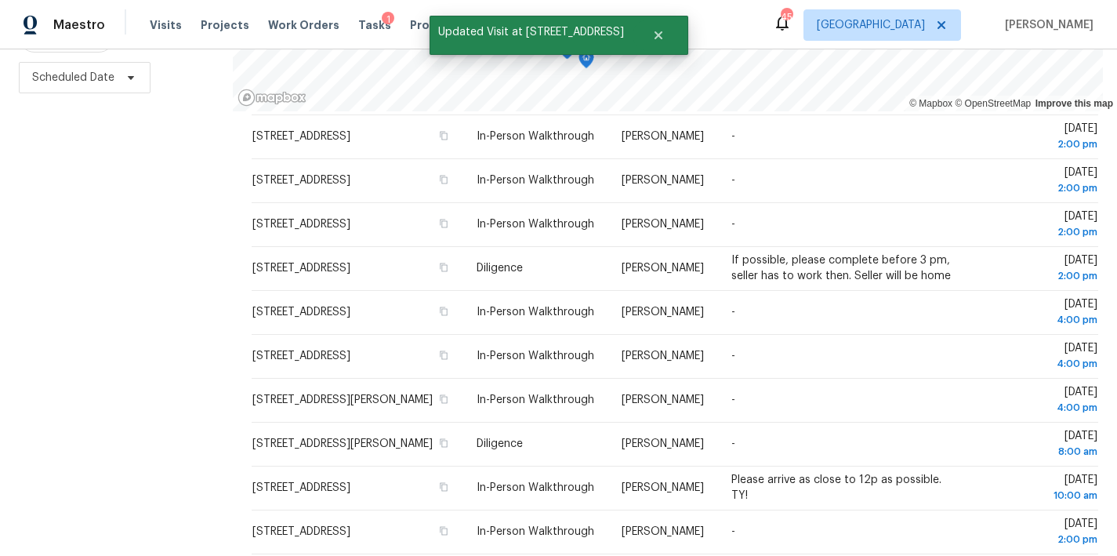
click at [143, 384] on div "Filters Reset ​ Diligence + 1 Assignee Scheduled Date" at bounding box center [116, 215] width 233 height 679
click at [640, 43] on button "Close" at bounding box center [658, 35] width 52 height 31
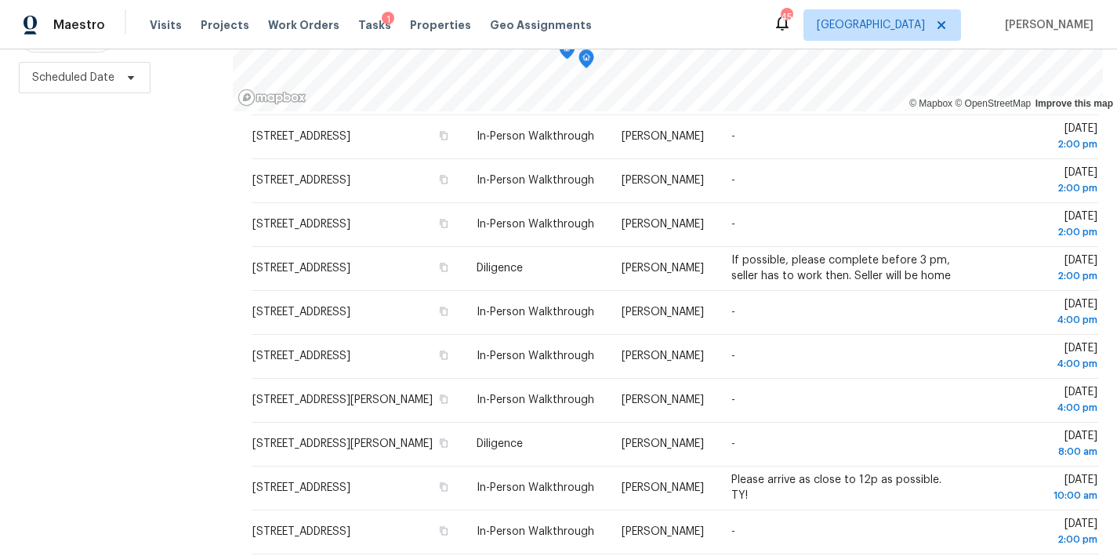
click at [708, 10] on div "Maestro Visits Projects Work Orders Tasks 1 Properties Geo Assignments 45 Ralei…" at bounding box center [558, 24] width 1117 height 49
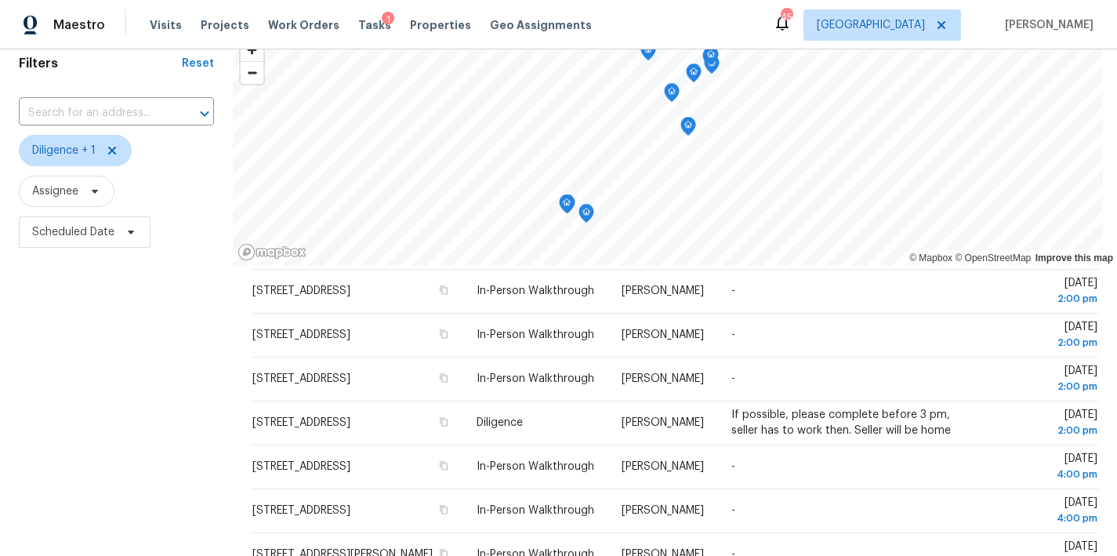
scroll to position [0, 0]
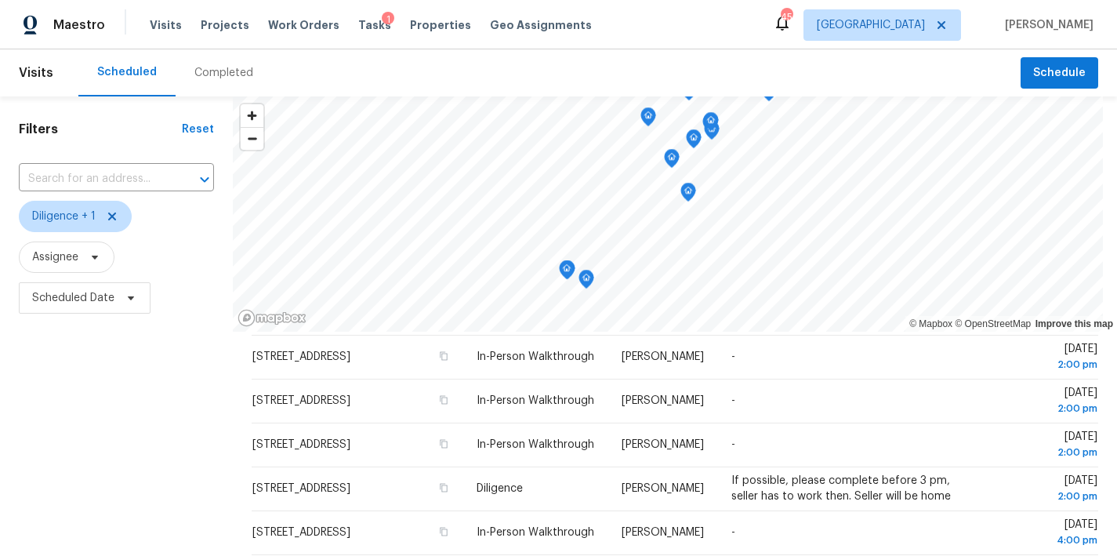
click at [528, 81] on div "Scheduled Completed" at bounding box center [549, 72] width 942 height 47
click at [655, 45] on div "Maestro Visits Projects Work Orders Tasks 1 Properties Geo Assignments 45 Ralei…" at bounding box center [558, 24] width 1117 height 49
click at [113, 218] on icon at bounding box center [112, 216] width 8 height 8
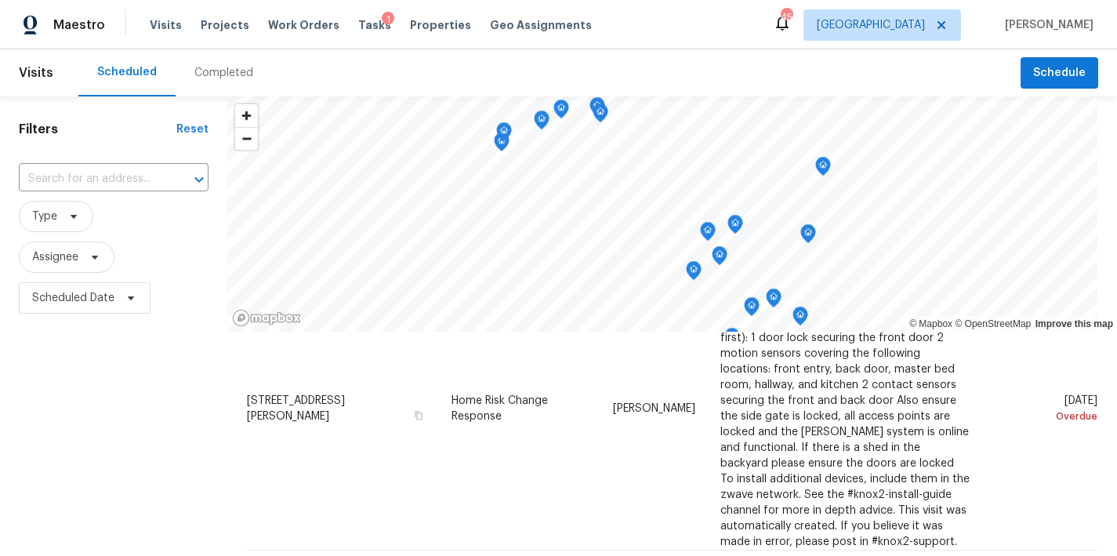
click at [484, 76] on div "Scheduled Completed" at bounding box center [549, 72] width 942 height 47
click at [601, 29] on div "Maestro Visits Projects Work Orders Tasks 1 Properties Geo Assignments 45 Ralei…" at bounding box center [558, 24] width 1117 height 49
click at [153, 439] on div "Filters Reset ​ Type Assignee Scheduled Date" at bounding box center [113, 435] width 227 height 679
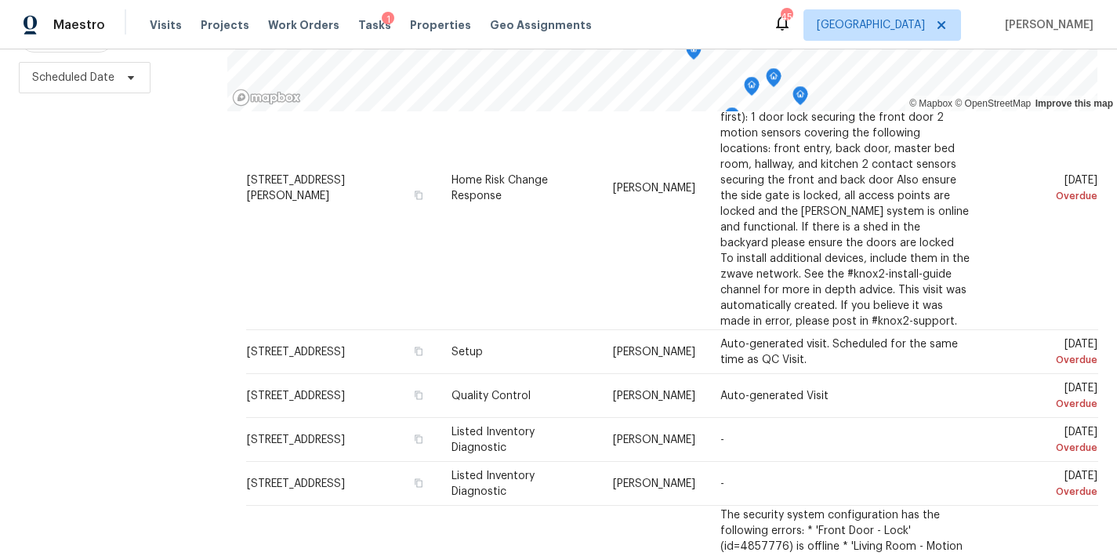
scroll to position [232, 0]
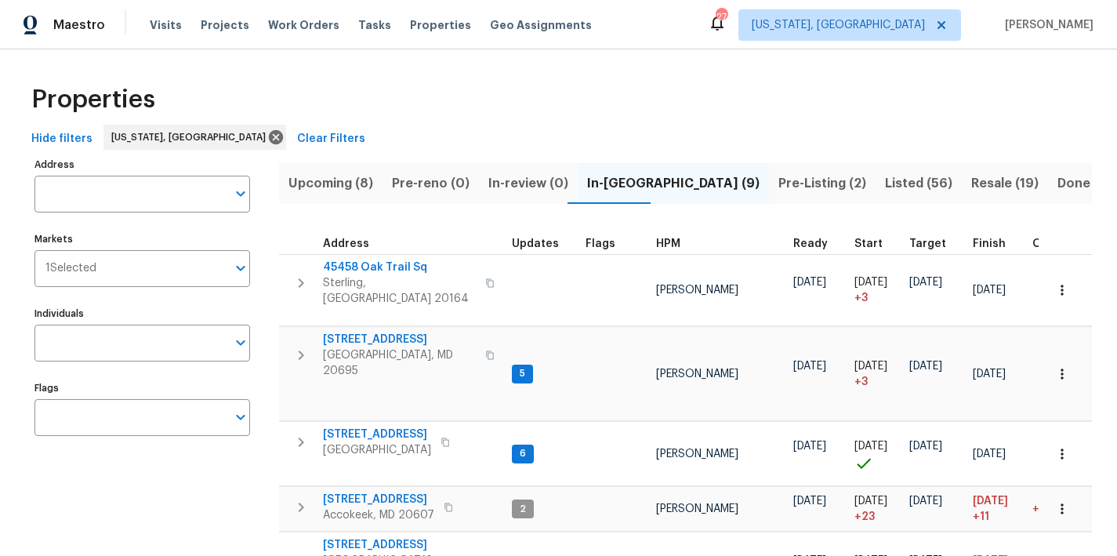
click at [698, 92] on div "Properties" at bounding box center [558, 99] width 1066 height 50
click at [640, 17] on div "Maestro Visits Projects Work Orders Tasks Properties Geo Assignments 31 [US_STA…" at bounding box center [558, 24] width 1117 height 49
click at [673, 73] on div "Properties Hide filters [US_STATE][GEOGRAPHIC_DATA] Clear Filters Address Addre…" at bounding box center [558, 462] width 1117 height 827
click at [609, 10] on div "Maestro Visits Projects Work Orders Tasks Properties Geo Assignments 31 Washing…" at bounding box center [558, 24] width 1117 height 49
click at [730, 49] on div "Maestro Visits Projects Work Orders Tasks Properties Geo Assignments 31 Washing…" at bounding box center [558, 24] width 1117 height 49
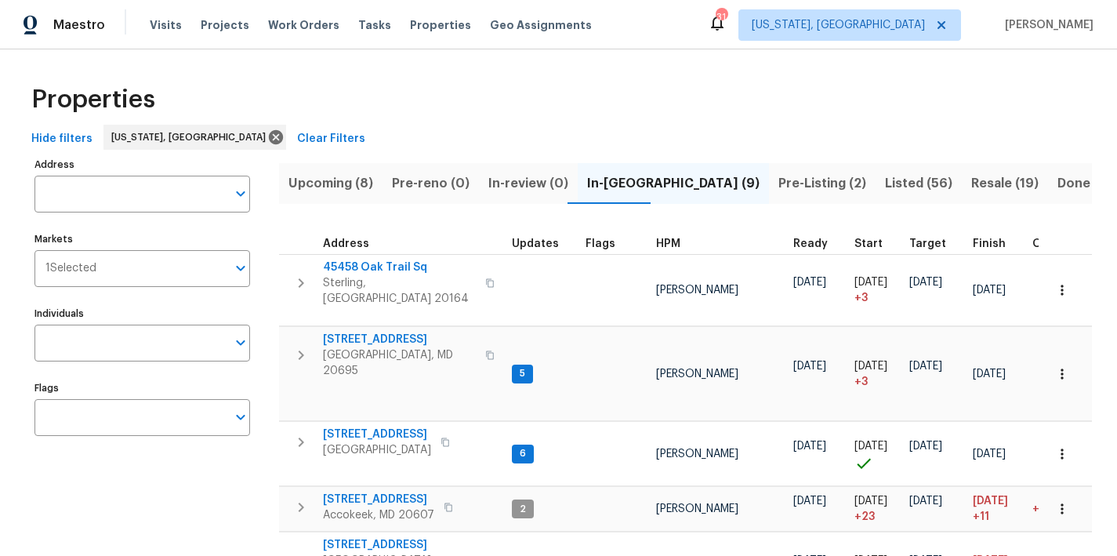
click at [643, 39] on div "Maestro Visits Projects Work Orders Tasks Properties Geo Assignments 31 Washing…" at bounding box center [558, 24] width 1117 height 49
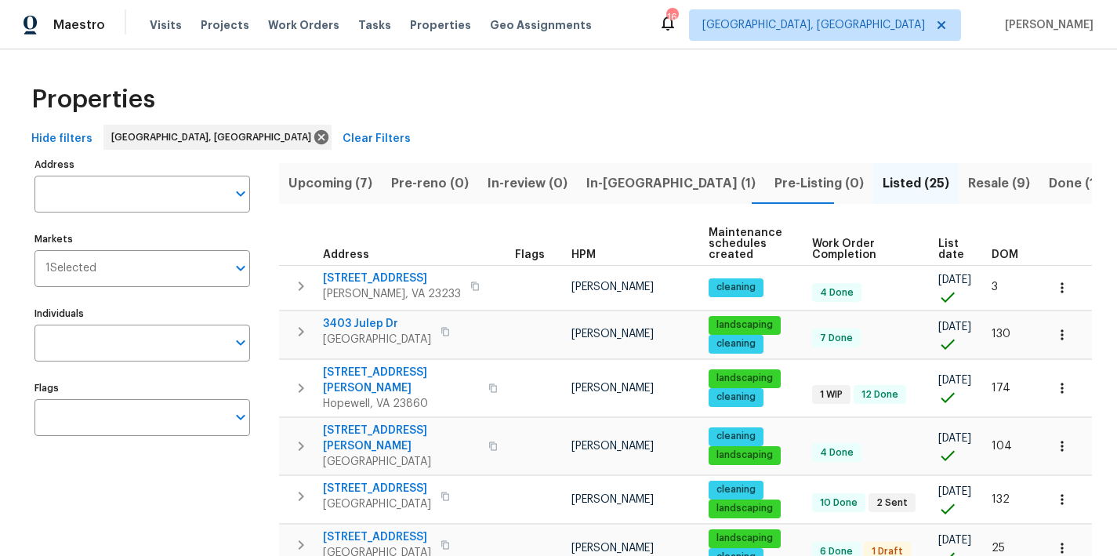
click at [585, 100] on div "Properties" at bounding box center [558, 99] width 1066 height 50
click at [692, 33] on div "Maestro Visits Projects Work Orders Tasks Properties Geo Assignments 16 [GEOGRA…" at bounding box center [558, 24] width 1117 height 49
click at [662, 47] on div "Maestro Visits Projects Work Orders Tasks Properties Geo Assignments 16 [GEOGRA…" at bounding box center [558, 24] width 1117 height 49
click at [657, 39] on div "Maestro Visits Projects Work Orders Tasks Properties Geo Assignments 16 [GEOGRA…" at bounding box center [558, 24] width 1117 height 49
